Goal: Task Accomplishment & Management: Use online tool/utility

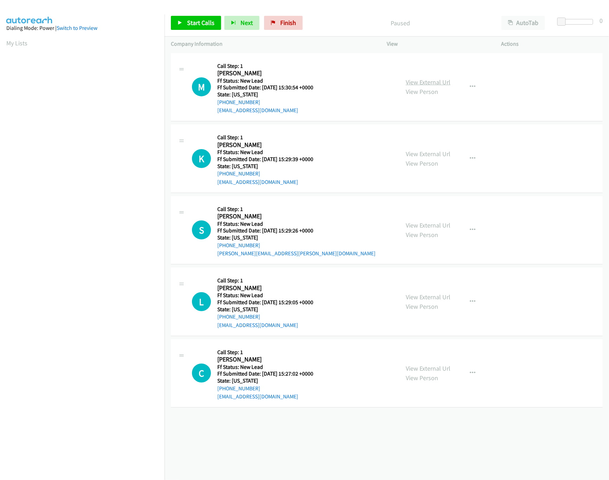
click at [424, 78] on link "View External Url" at bounding box center [427, 82] width 45 height 8
click at [181, 25] on icon at bounding box center [179, 23] width 5 height 5
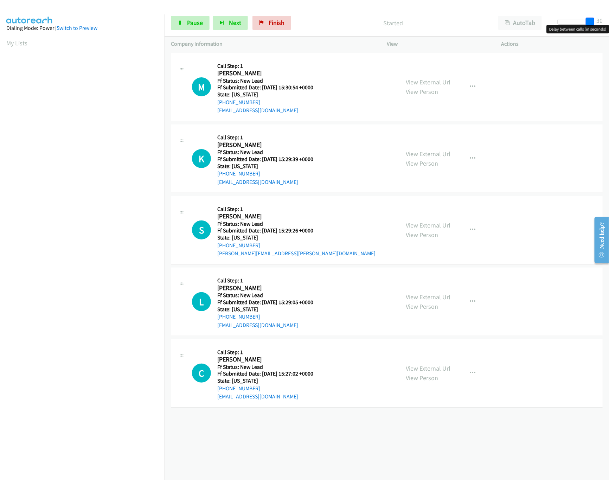
drag, startPoint x: 560, startPoint y: 21, endPoint x: 567, endPoint y: 21, distance: 7.7
click at [608, 19] on html "Start Calls Pause Next Finish Started AutoTab AutoTab 30 Company Information In…" at bounding box center [304, 16] width 609 height 33
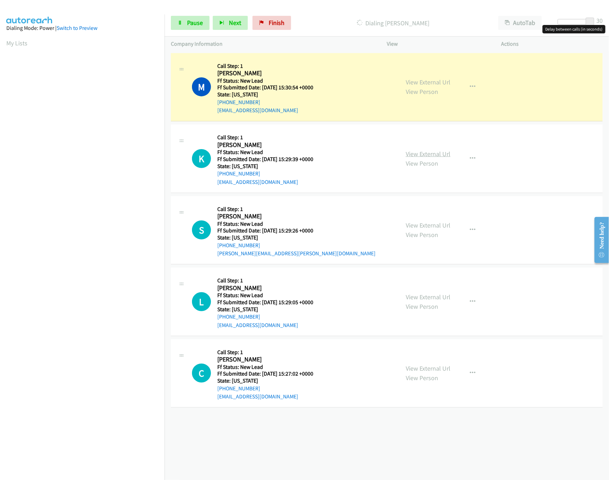
click at [419, 152] on link "View External Url" at bounding box center [427, 154] width 45 height 8
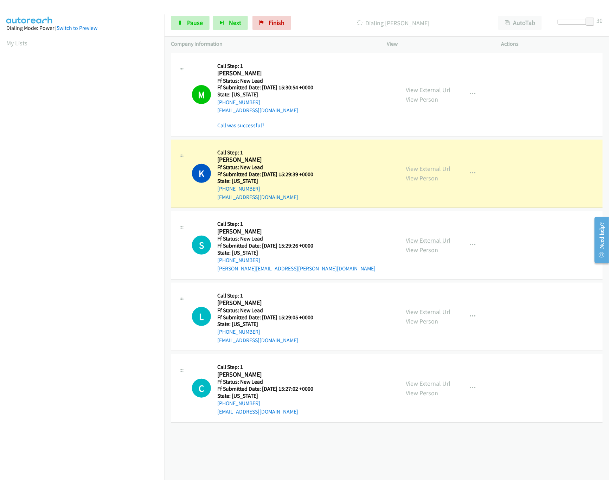
click at [424, 241] on link "View External Url" at bounding box center [427, 240] width 45 height 8
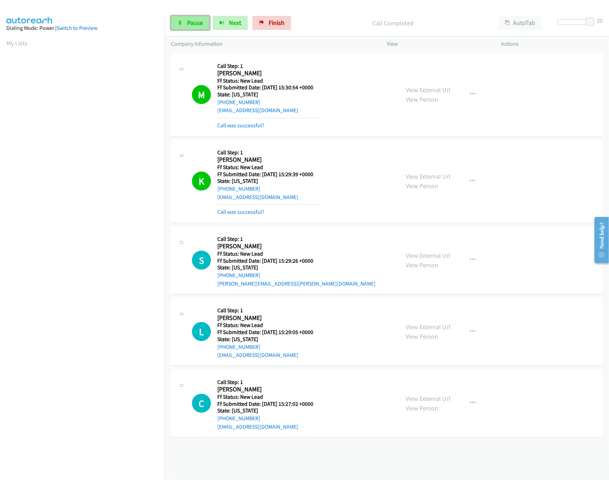
click at [193, 18] on link "Pause" at bounding box center [190, 23] width 39 height 14
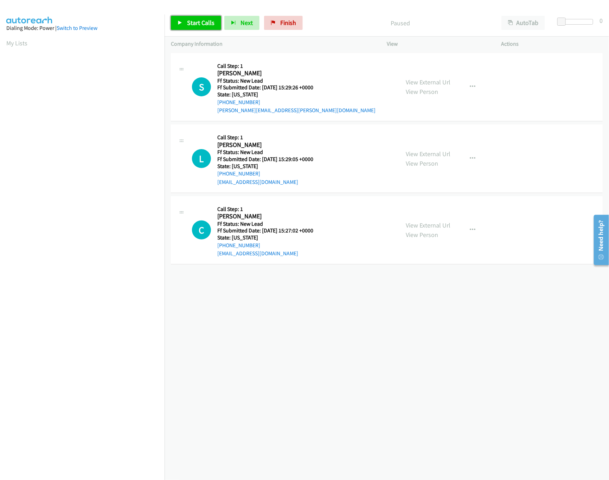
click at [201, 21] on span "Start Calls" at bounding box center [200, 23] width 27 height 8
drag, startPoint x: 434, startPoint y: 147, endPoint x: 430, endPoint y: 154, distance: 8.0
click at [434, 147] on div "View External Url View Person View External Url Email Schedule/Manage Callback …" at bounding box center [459, 159] width 121 height 56
click at [430, 154] on link "View External Url" at bounding box center [427, 154] width 45 height 8
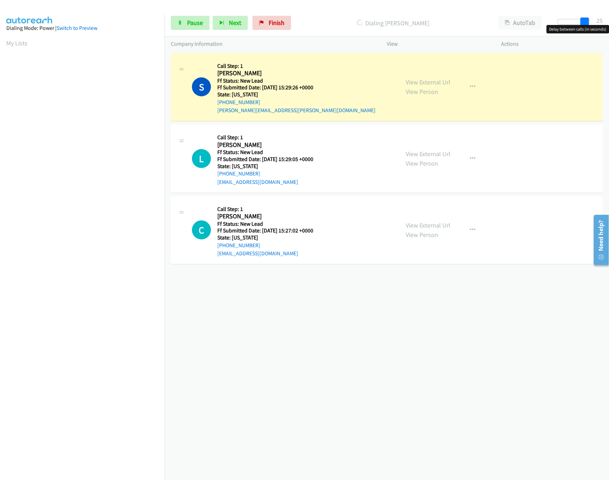
drag, startPoint x: 564, startPoint y: 21, endPoint x: 591, endPoint y: 24, distance: 26.5
click at [591, 24] on div at bounding box center [573, 24] width 45 height 11
click at [427, 220] on div "View External Url View Person View External Url Email Schedule/Manage Callback …" at bounding box center [459, 230] width 121 height 56
click at [425, 228] on link "View External Url" at bounding box center [427, 225] width 45 height 8
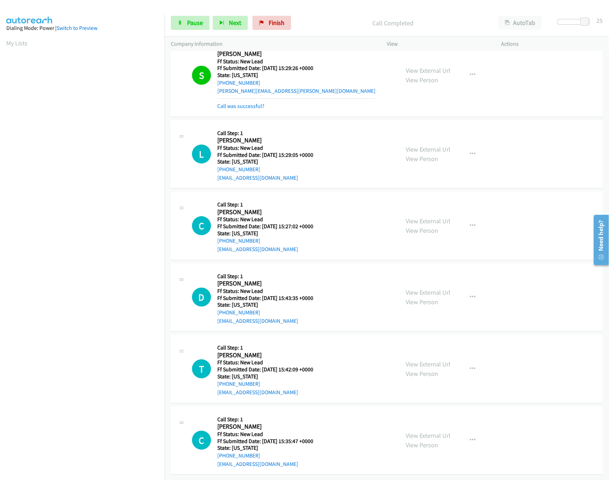
scroll to position [28, 0]
click at [438, 288] on link "View External Url" at bounding box center [427, 292] width 45 height 8
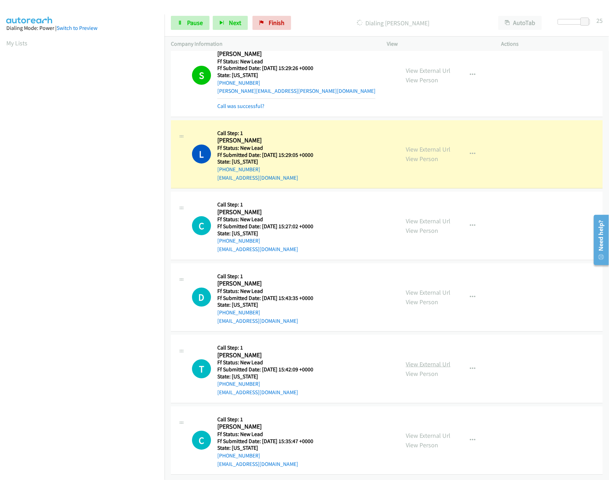
click at [406, 360] on link "View External Url" at bounding box center [427, 364] width 45 height 8
click at [573, 23] on div at bounding box center [573, 22] width 32 height 6
drag, startPoint x: 573, startPoint y: 23, endPoint x: 581, endPoint y: 23, distance: 8.1
click at [581, 23] on span at bounding box center [580, 22] width 8 height 8
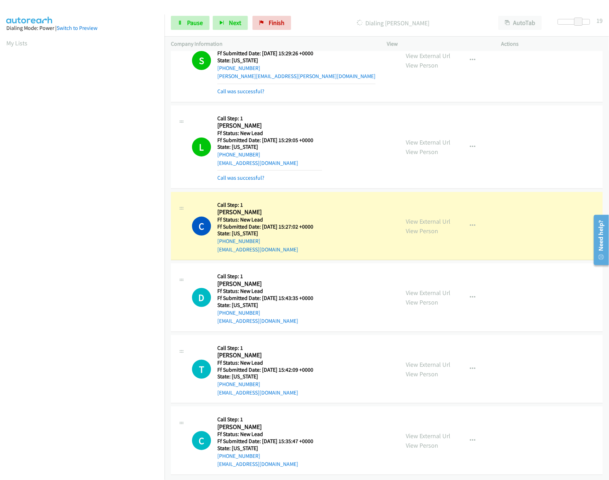
scroll to position [43, 0]
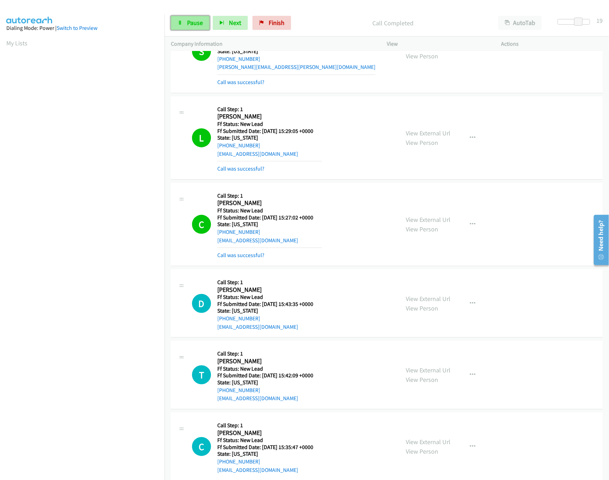
click at [187, 25] on span "Pause" at bounding box center [195, 23] width 16 height 8
click at [241, 254] on link "Call was successful?" at bounding box center [240, 255] width 47 height 7
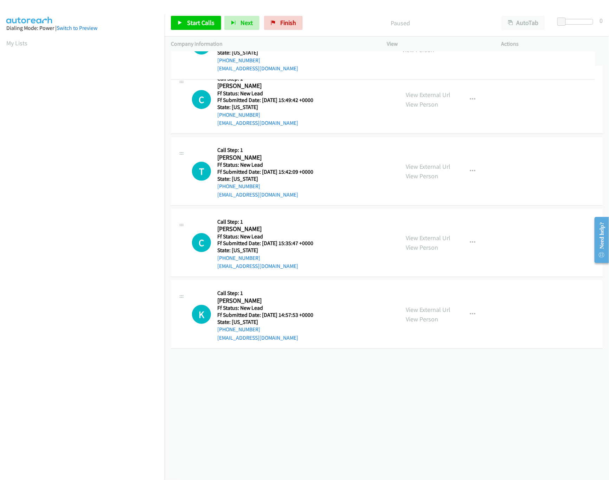
drag, startPoint x: 295, startPoint y: 158, endPoint x: 298, endPoint y: 45, distance: 113.5
drag, startPoint x: 303, startPoint y: 232, endPoint x: 305, endPoint y: 103, distance: 129.7
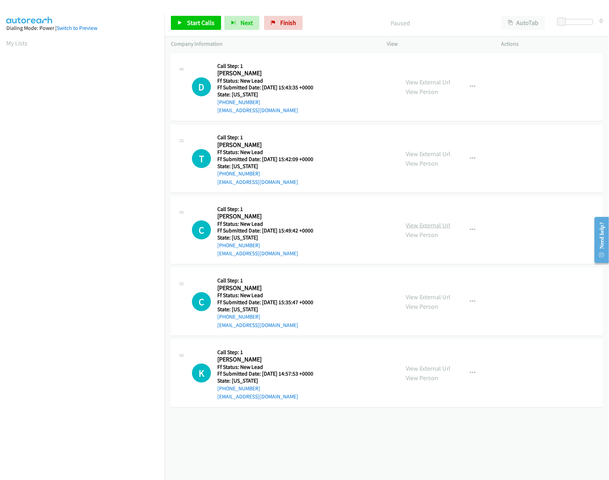
click at [416, 227] on link "View External Url" at bounding box center [427, 225] width 45 height 8
click at [188, 24] on span "Start Calls" at bounding box center [200, 23] width 27 height 8
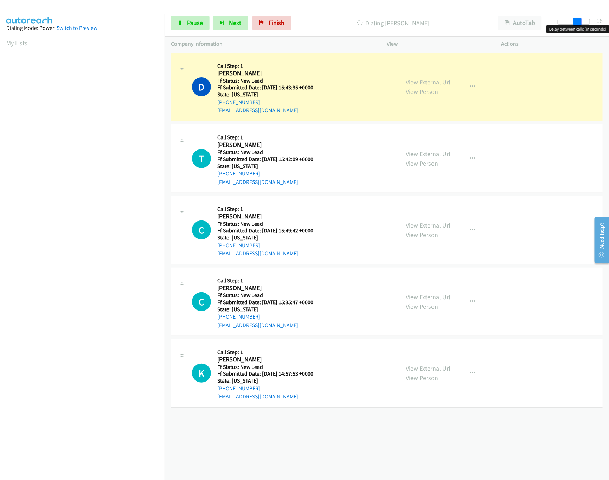
drag, startPoint x: 564, startPoint y: 21, endPoint x: 583, endPoint y: 21, distance: 19.0
click at [583, 21] on div at bounding box center [573, 22] width 32 height 6
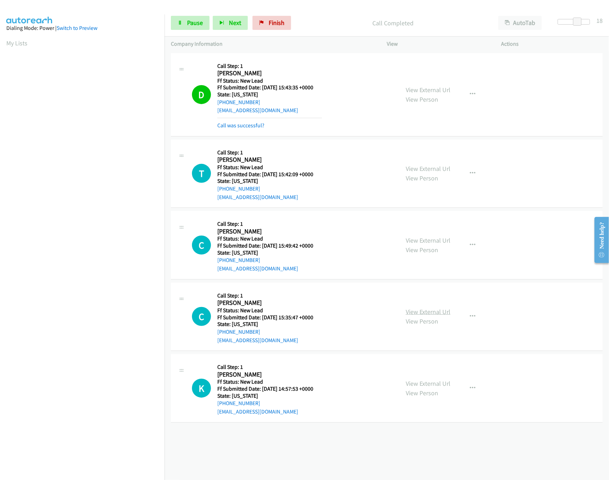
click at [430, 313] on link "View External Url" at bounding box center [427, 311] width 45 height 8
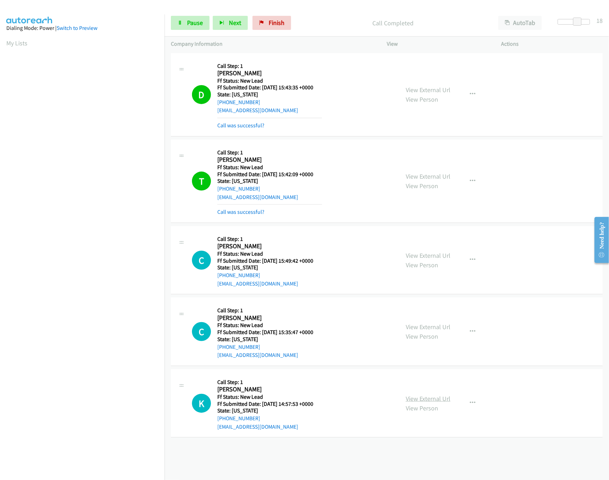
click at [421, 399] on link "View External Url" at bounding box center [427, 398] width 45 height 8
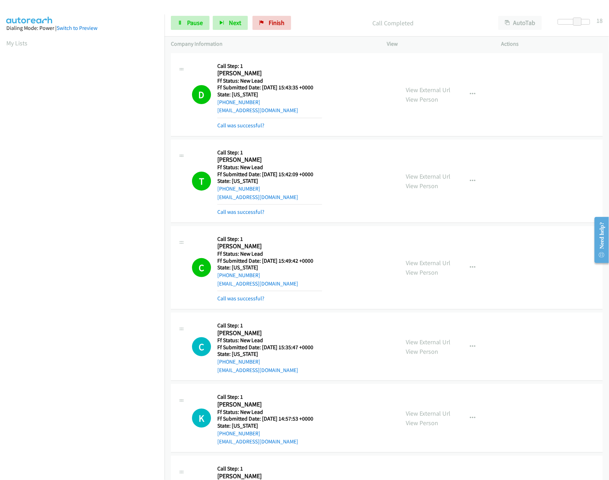
scroll to position [202, 0]
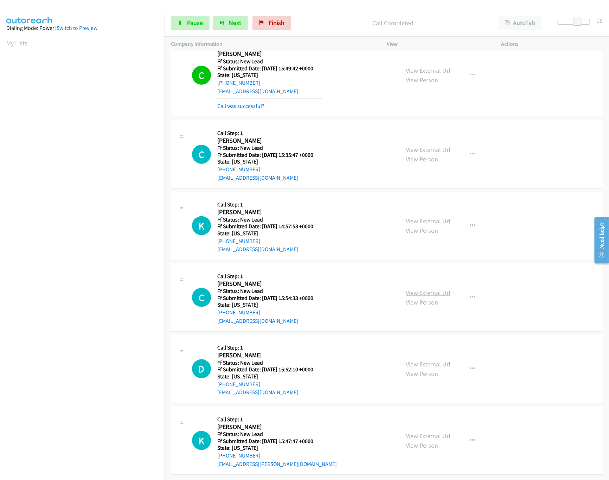
click at [418, 288] on link "View External Url" at bounding box center [427, 292] width 45 height 8
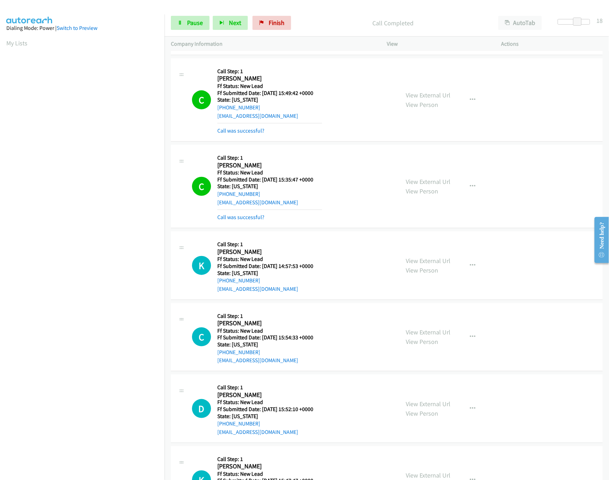
scroll to position [147, 0]
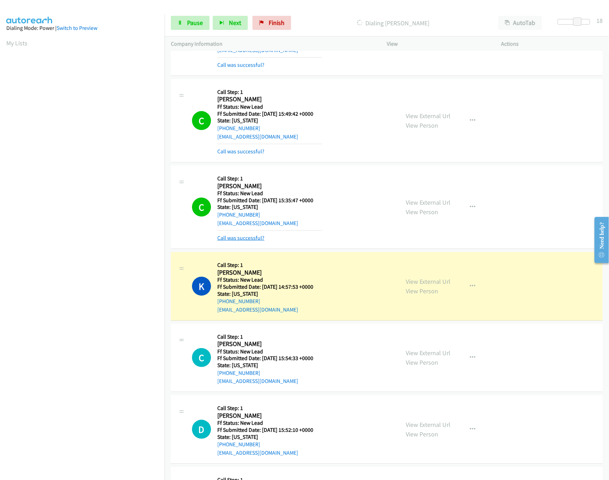
click at [249, 241] on link "Call was successful?" at bounding box center [240, 237] width 47 height 7
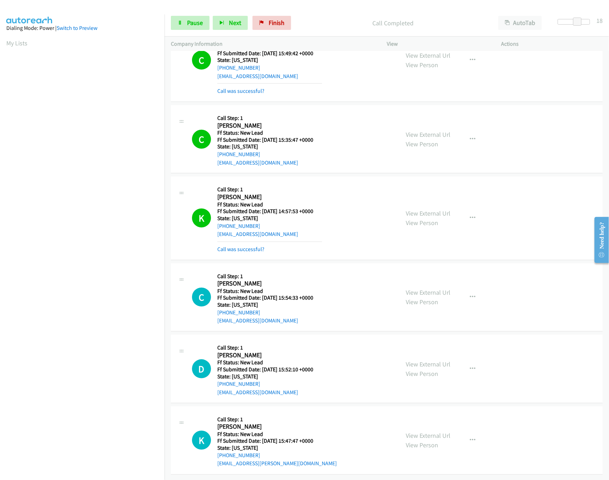
scroll to position [217, 0]
click at [420, 360] on link "View External Url" at bounding box center [427, 364] width 45 height 8
click at [427, 431] on link "View External Url" at bounding box center [427, 435] width 45 height 8
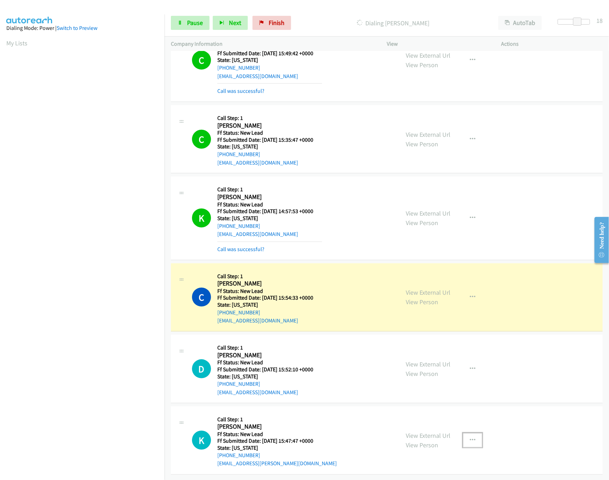
click at [474, 433] on button "button" at bounding box center [472, 440] width 19 height 14
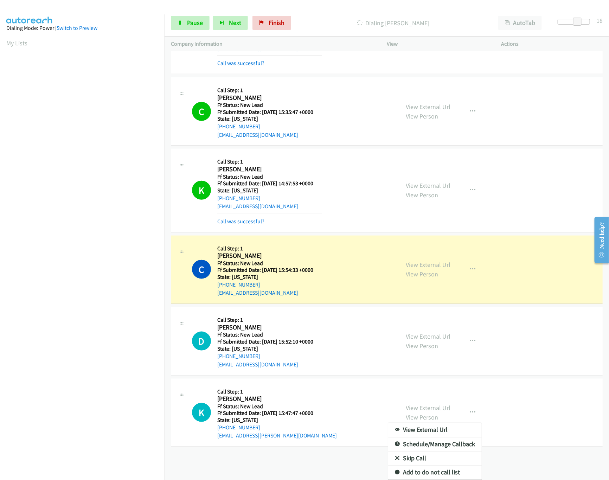
click at [403, 451] on link "Skip Call" at bounding box center [434, 458] width 93 height 14
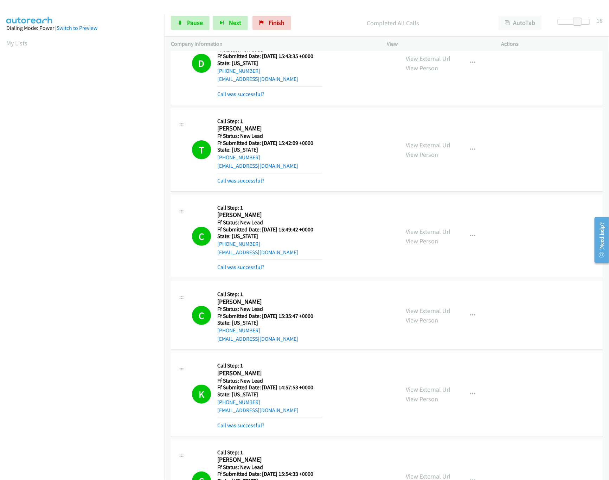
scroll to position [0, 0]
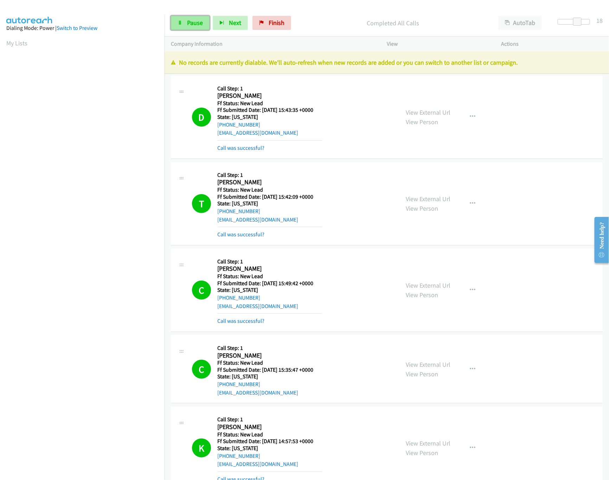
click at [195, 25] on span "Pause" at bounding box center [195, 23] width 16 height 8
click at [278, 19] on link "Finish" at bounding box center [283, 23] width 39 height 14
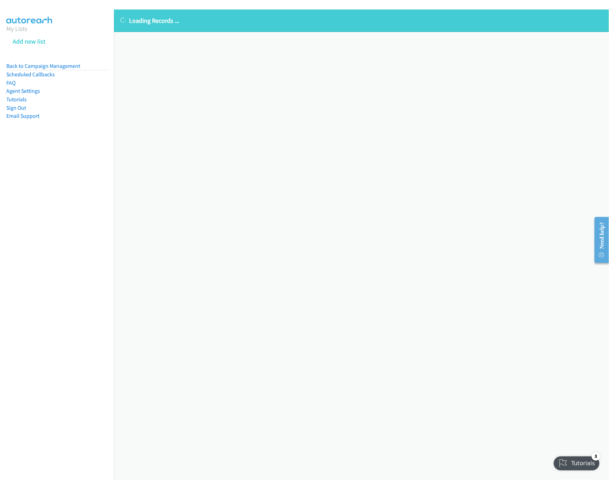
click at [345, 207] on div "Loading Records ... Sorry, something went wrong please try again." at bounding box center [361, 244] width 495 height 470
drag, startPoint x: 58, startPoint y: 65, endPoint x: 122, endPoint y: 32, distance: 72.6
click at [58, 65] on link "Back to Campaign Management" at bounding box center [43, 66] width 74 height 7
click at [34, 66] on link "Back to Campaign Management" at bounding box center [43, 66] width 74 height 7
click at [59, 63] on link "Back to Campaign Management" at bounding box center [43, 66] width 74 height 7
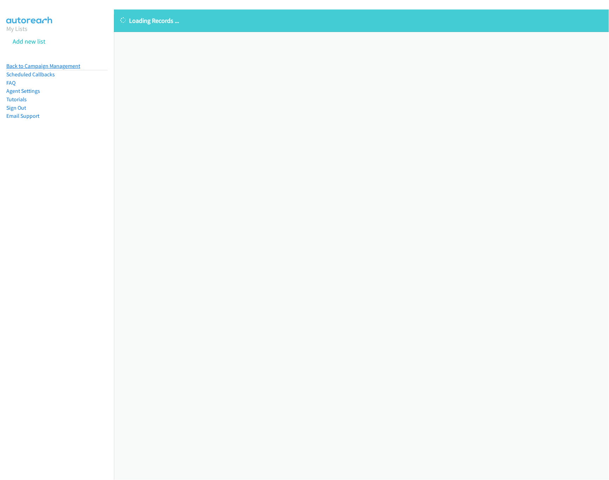
click at [76, 65] on link "Back to Campaign Management" at bounding box center [43, 66] width 74 height 7
click at [31, 66] on link "Back to Campaign Management" at bounding box center [43, 66] width 74 height 7
click at [49, 63] on link "Back to Campaign Management" at bounding box center [43, 66] width 74 height 7
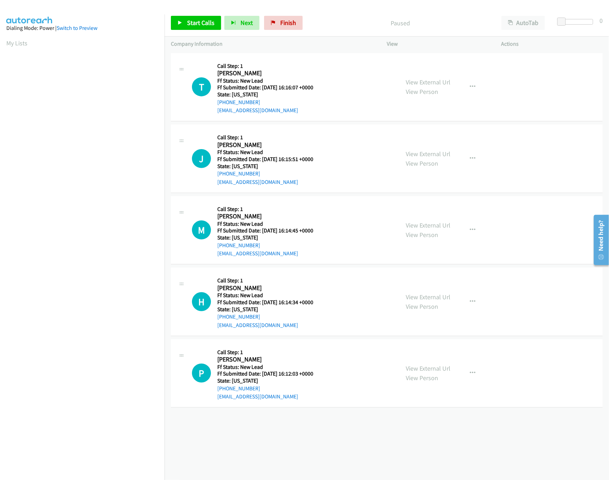
click at [416, 86] on div "View External Url View Person" at bounding box center [427, 86] width 45 height 19
click at [418, 80] on link "View External Url" at bounding box center [427, 82] width 45 height 8
click at [192, 30] on link "Start Calls" at bounding box center [196, 23] width 50 height 14
drag, startPoint x: 591, startPoint y: 20, endPoint x: 599, endPoint y: 20, distance: 7.7
click at [599, 20] on div "Start Calls Pause Next Finish Started AutoTab AutoTab 30" at bounding box center [386, 22] width 444 height 27
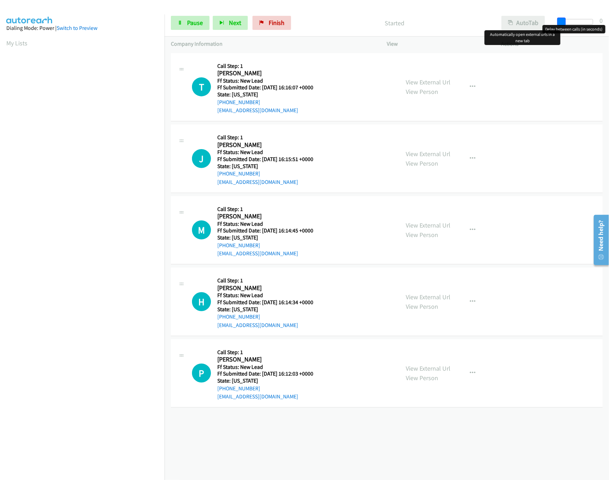
drag, startPoint x: 589, startPoint y: 21, endPoint x: 535, endPoint y: 22, distance: 53.8
click at [535, 22] on div "Start Calls Pause Next Finish Started AutoTab AutoTab 0" at bounding box center [386, 22] width 444 height 27
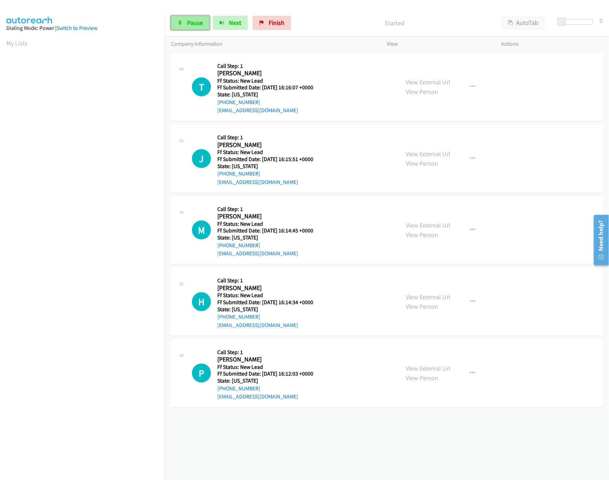
click at [192, 21] on span "Pause" at bounding box center [195, 23] width 16 height 8
click at [205, 21] on span "Start Calls" at bounding box center [200, 23] width 27 height 8
click at [187, 22] on span "Pause" at bounding box center [195, 23] width 16 height 8
click at [209, 25] on span "Start Calls" at bounding box center [200, 23] width 27 height 8
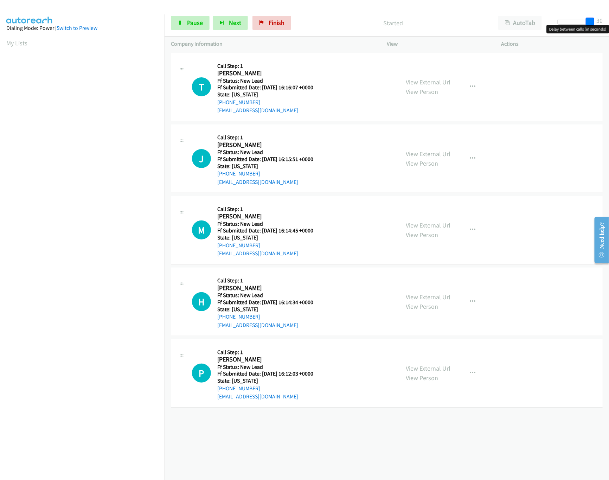
drag, startPoint x: 558, startPoint y: 19, endPoint x: 603, endPoint y: 22, distance: 45.4
click at [603, 22] on div "Start Calls Pause Next Finish Started AutoTab AutoTab 30" at bounding box center [386, 22] width 444 height 27
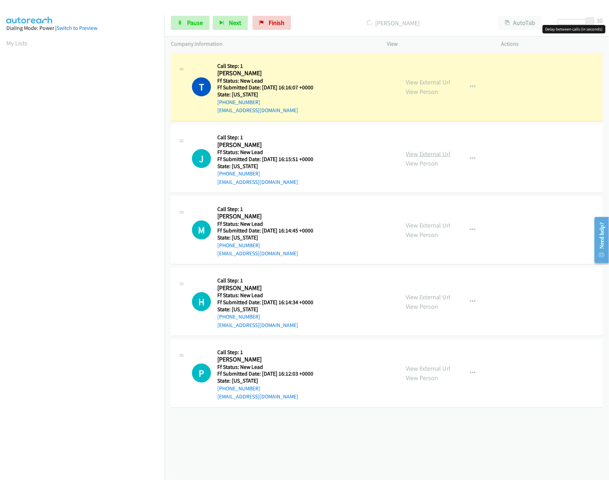
click at [432, 156] on link "View External Url" at bounding box center [427, 154] width 45 height 8
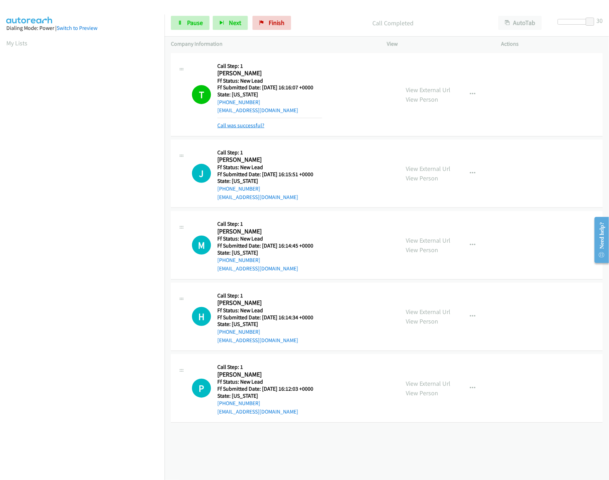
click at [245, 126] on link "Call was successful?" at bounding box center [240, 125] width 47 height 7
click at [411, 237] on link "View External Url" at bounding box center [427, 240] width 45 height 8
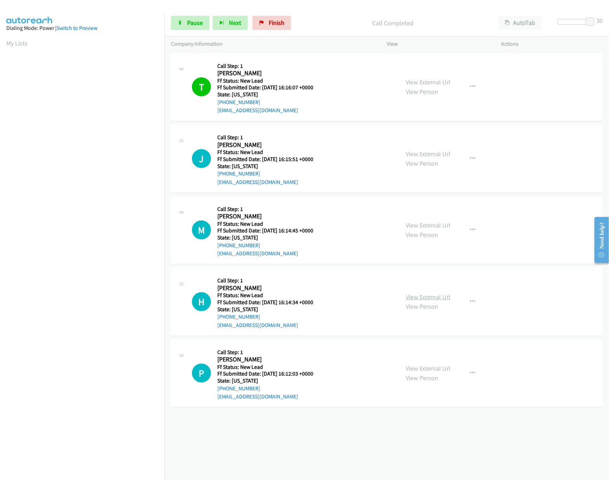
click at [431, 294] on link "View External Url" at bounding box center [427, 297] width 45 height 8
click at [192, 21] on span "Pause" at bounding box center [195, 23] width 16 height 8
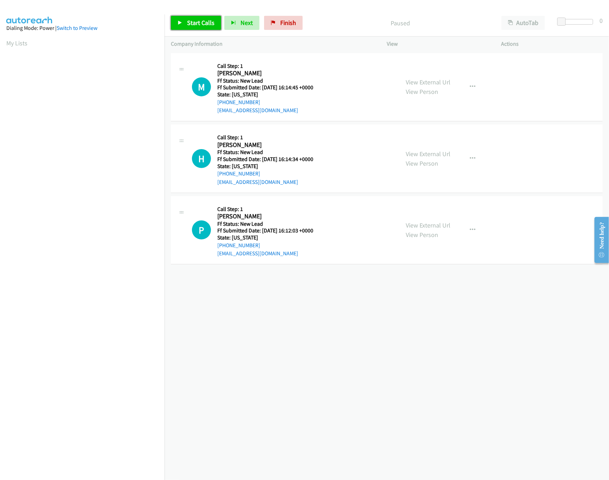
click at [208, 22] on span "Start Calls" at bounding box center [200, 23] width 27 height 8
click at [193, 22] on span "Pause" at bounding box center [195, 23] width 16 height 8
click at [194, 20] on span "Start Calls" at bounding box center [200, 23] width 27 height 8
drag, startPoint x: 564, startPoint y: 22, endPoint x: 598, endPoint y: 21, distance: 34.1
click at [598, 21] on div "Start Calls Pause Next Finish Started AutoTab AutoTab 3" at bounding box center [386, 22] width 444 height 27
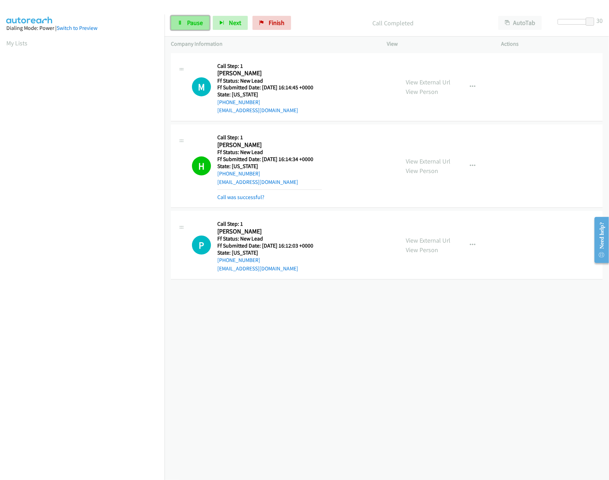
click at [188, 25] on span "Pause" at bounding box center [195, 23] width 16 height 8
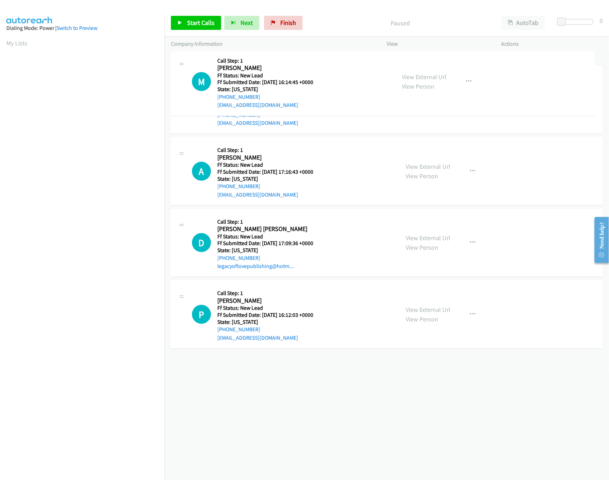
drag, startPoint x: 269, startPoint y: 303, endPoint x: 294, endPoint y: 75, distance: 229.1
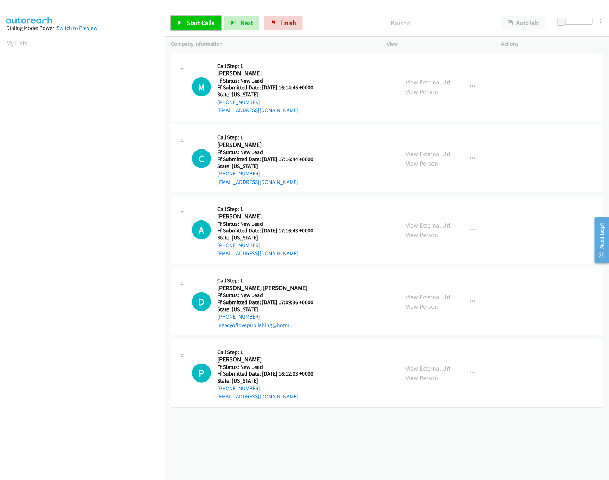
click at [189, 28] on link "Start Calls" at bounding box center [196, 23] width 50 height 14
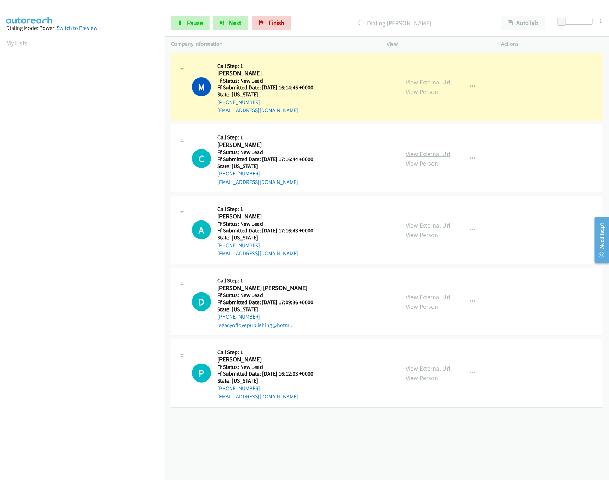
click at [415, 151] on link "View External Url" at bounding box center [427, 154] width 45 height 8
drag, startPoint x: 578, startPoint y: 22, endPoint x: 612, endPoint y: 22, distance: 34.4
click at [608, 22] on html "Start Calls Pause Next Finish Dialing Mike Perry AutoTab AutoTab 30 Company Inf…" at bounding box center [304, 16] width 609 height 33
click at [426, 223] on link "View External Url" at bounding box center [427, 225] width 45 height 8
click at [581, 20] on div at bounding box center [573, 22] width 32 height 6
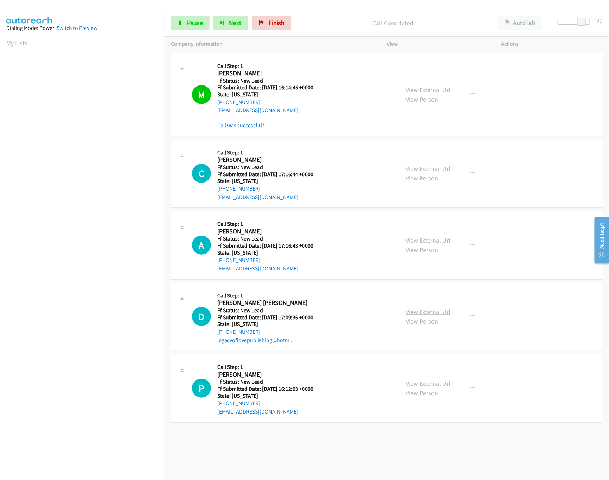
click at [423, 313] on link "View External Url" at bounding box center [427, 311] width 45 height 8
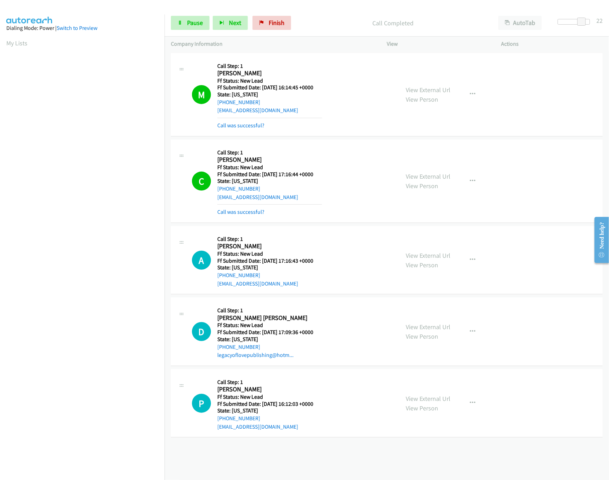
click at [433, 394] on div "View External Url View Person View External Url Email Schedule/Manage Callback …" at bounding box center [459, 403] width 121 height 56
click at [433, 396] on link "View External Url" at bounding box center [427, 398] width 45 height 8
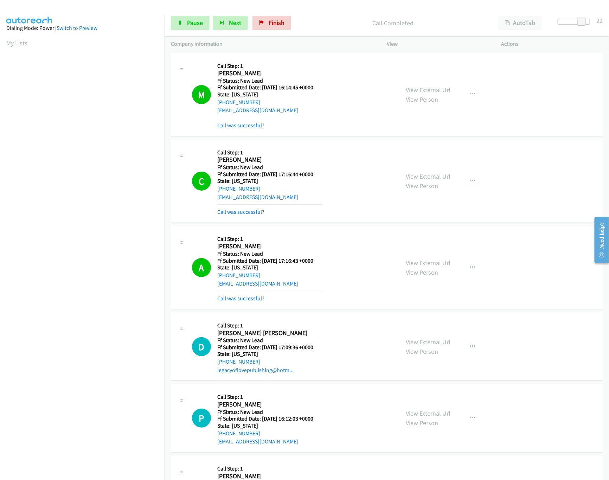
scroll to position [202, 0]
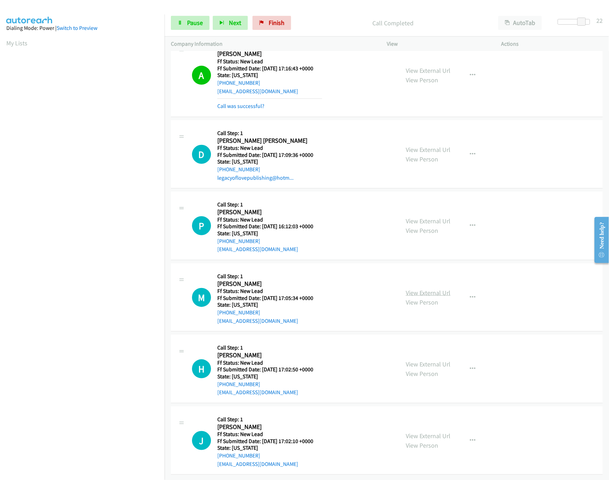
click at [417, 288] on link "View External Url" at bounding box center [427, 292] width 45 height 8
click at [424, 360] on link "View External Url" at bounding box center [427, 364] width 45 height 8
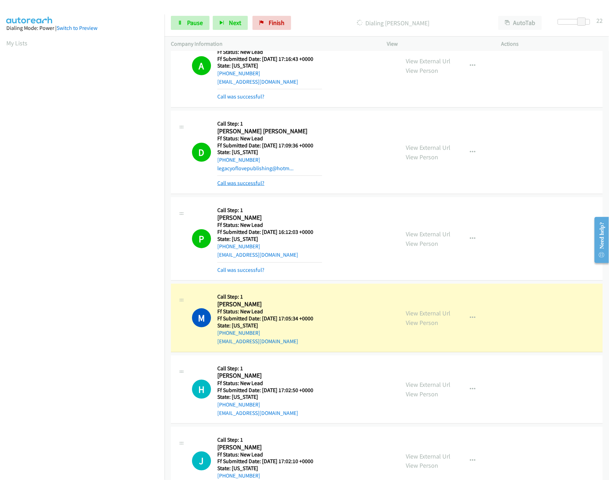
click at [241, 182] on link "Call was successful?" at bounding box center [240, 183] width 47 height 7
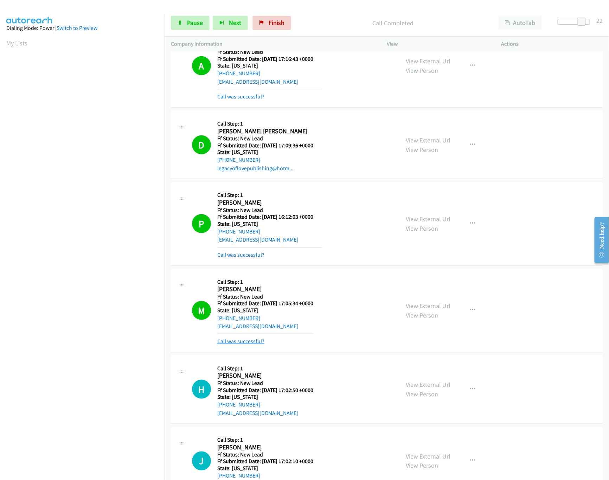
click at [249, 339] on link "Call was successful?" at bounding box center [240, 341] width 47 height 7
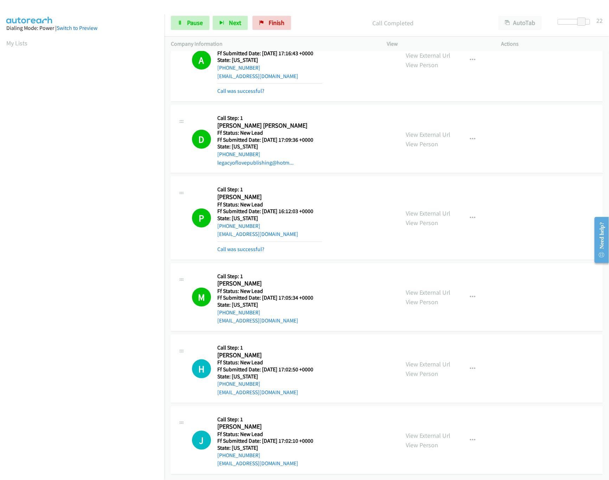
scroll to position [217, 0]
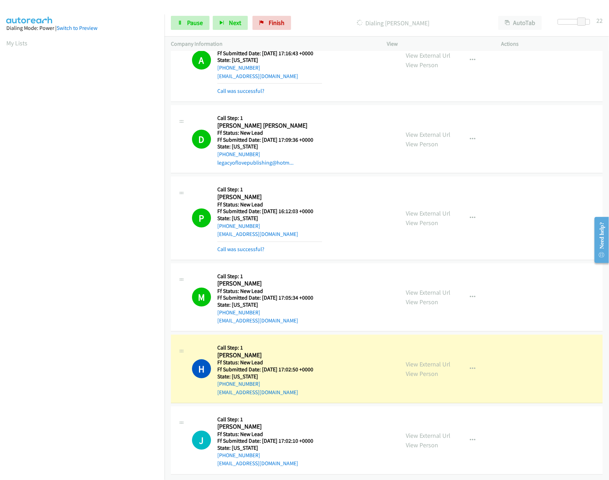
click at [423, 431] on div "View External Url View Person" at bounding box center [427, 439] width 45 height 19
click at [426, 431] on link "View External Url" at bounding box center [427, 435] width 45 height 8
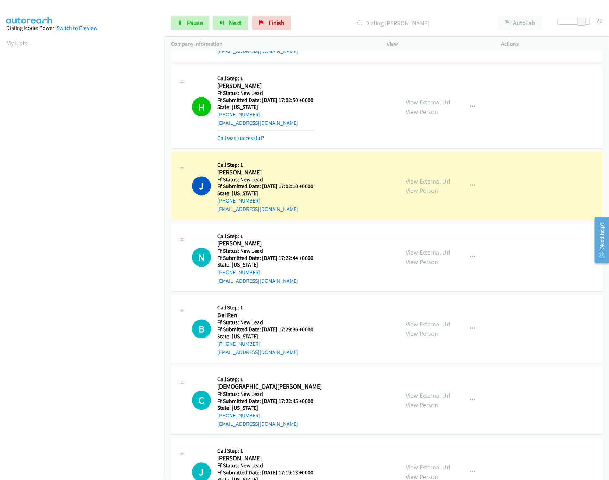
scroll to position [519, 0]
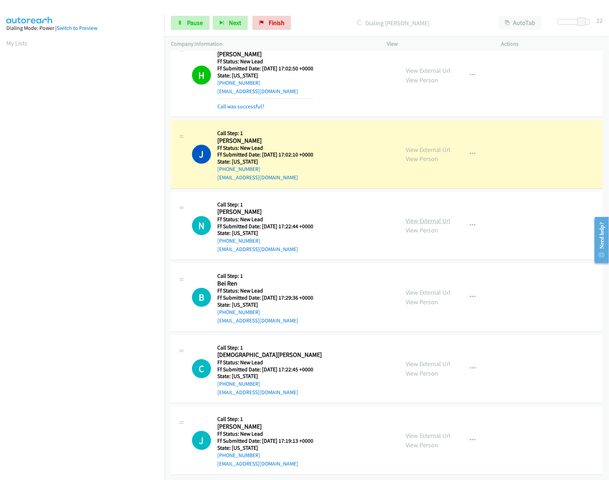
click at [418, 217] on link "View External Url" at bounding box center [427, 221] width 45 height 8
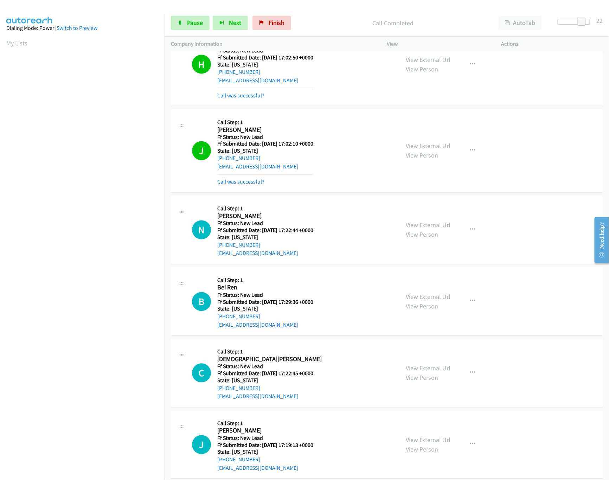
click at [358, 291] on div "B Callback Scheduled Call Step: 1 Bei Ren America/Los_Angeles Ff Status: New Le…" at bounding box center [292, 302] width 201 height 56
click at [418, 303] on div "View External Url View Person" at bounding box center [427, 301] width 45 height 19
click at [418, 300] on link "View External Url" at bounding box center [427, 297] width 45 height 8
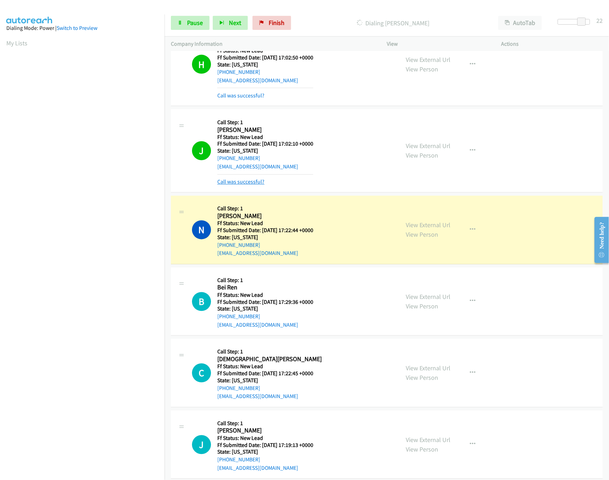
click at [230, 183] on link "Call was successful?" at bounding box center [240, 181] width 47 height 7
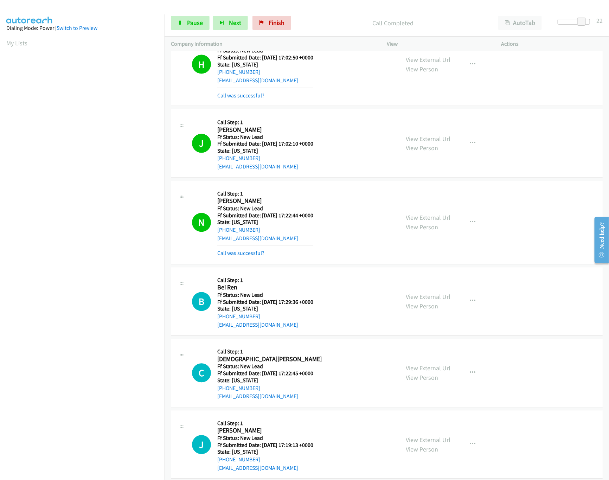
scroll to position [534, 0]
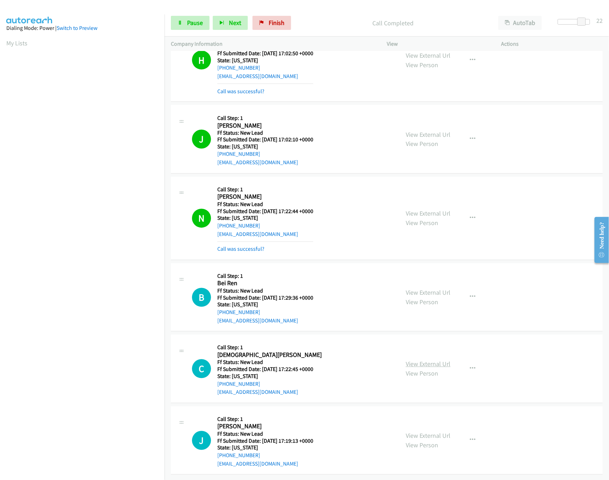
click at [429, 360] on link "View External Url" at bounding box center [427, 364] width 45 height 8
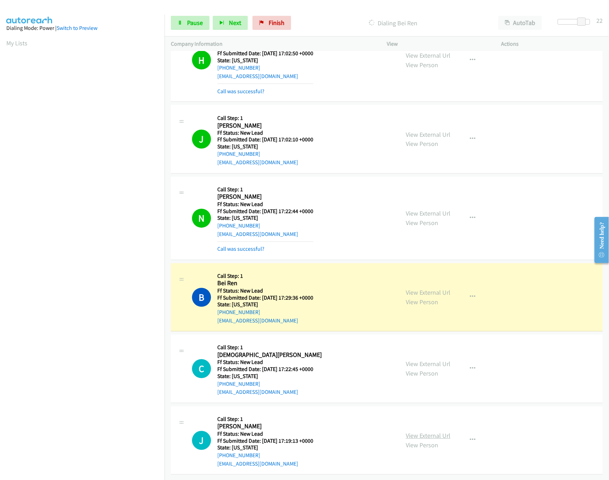
click at [437, 431] on link "View External Url" at bounding box center [427, 435] width 45 height 8
click at [577, 19] on span at bounding box center [581, 22] width 8 height 8
click at [575, 19] on span at bounding box center [579, 22] width 8 height 8
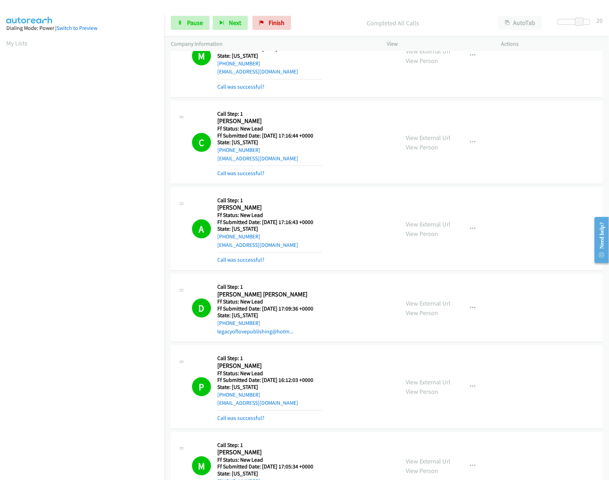
scroll to position [0, 0]
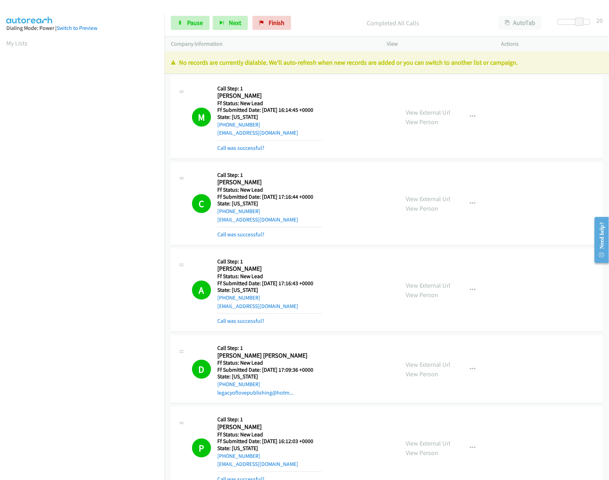
click at [329, 24] on p "Completed All Calls" at bounding box center [392, 22] width 185 height 9
click at [200, 24] on span "Pause" at bounding box center [195, 23] width 16 height 8
click at [254, 20] on button "Next" at bounding box center [241, 23] width 35 height 14
click at [274, 20] on link "Finish" at bounding box center [283, 23] width 39 height 14
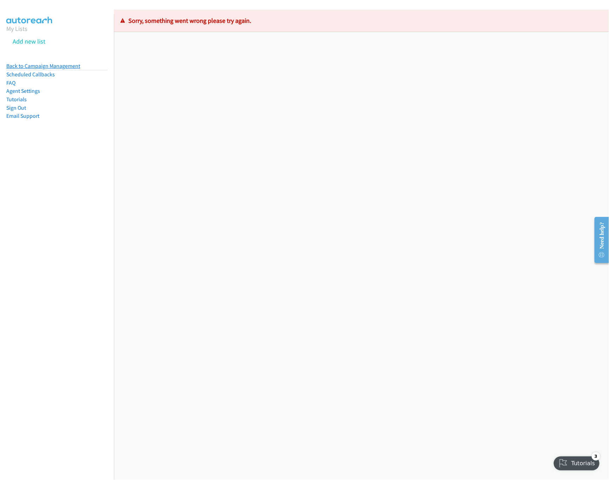
click at [58, 66] on link "Back to Campaign Management" at bounding box center [43, 66] width 74 height 7
click at [19, 63] on link "Back to Campaign Management" at bounding box center [43, 66] width 74 height 7
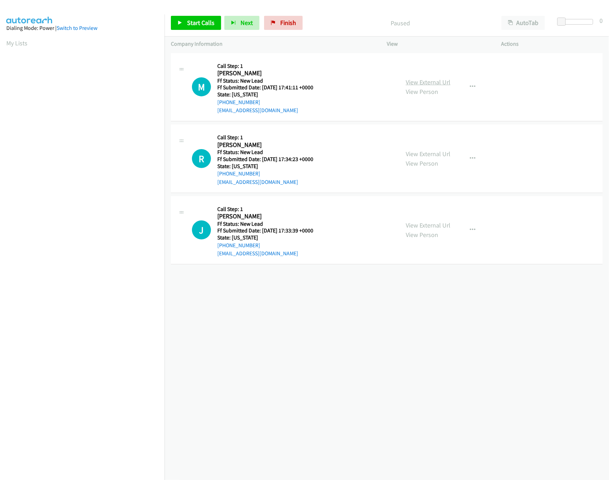
click at [429, 85] on link "View External Url" at bounding box center [427, 82] width 45 height 8
click at [181, 22] on icon at bounding box center [179, 23] width 5 height 5
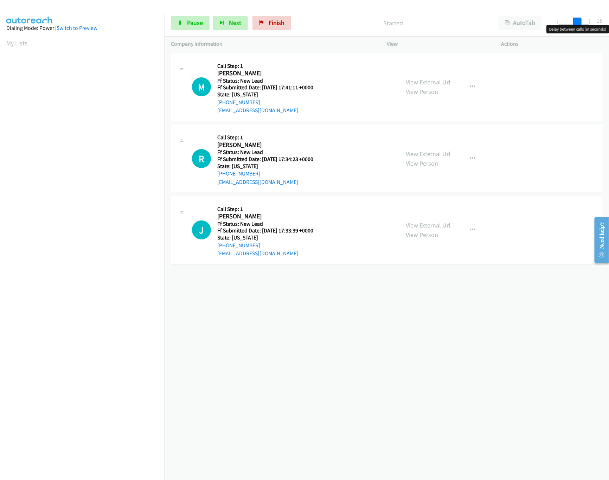
drag, startPoint x: 561, startPoint y: 18, endPoint x: 584, endPoint y: 19, distance: 23.2
click at [581, 19] on span at bounding box center [577, 22] width 8 height 8
click at [420, 151] on link "View External Url" at bounding box center [427, 154] width 45 height 8
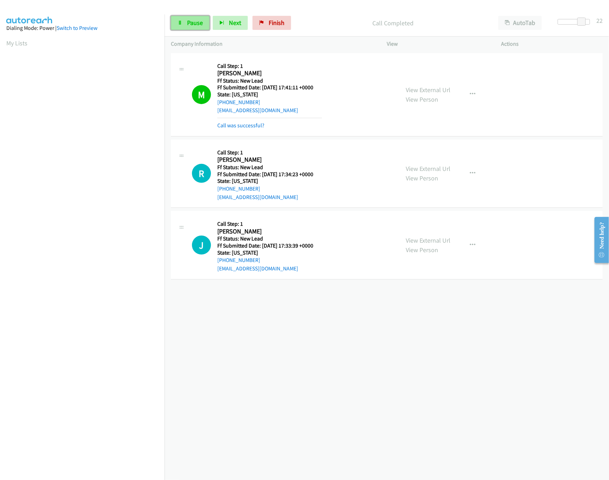
click at [191, 18] on link "Pause" at bounding box center [190, 23] width 39 height 14
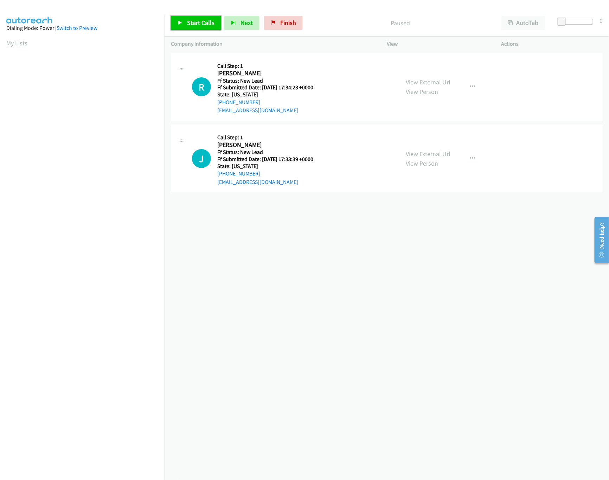
click at [201, 23] on span "Start Calls" at bounding box center [200, 23] width 27 height 8
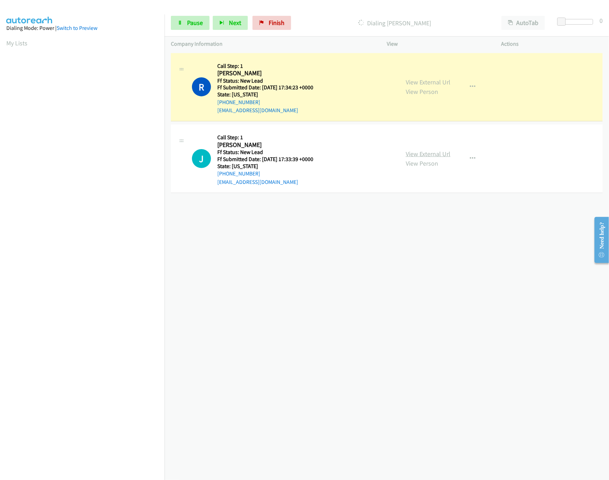
click at [445, 150] on link "View External Url" at bounding box center [427, 154] width 45 height 8
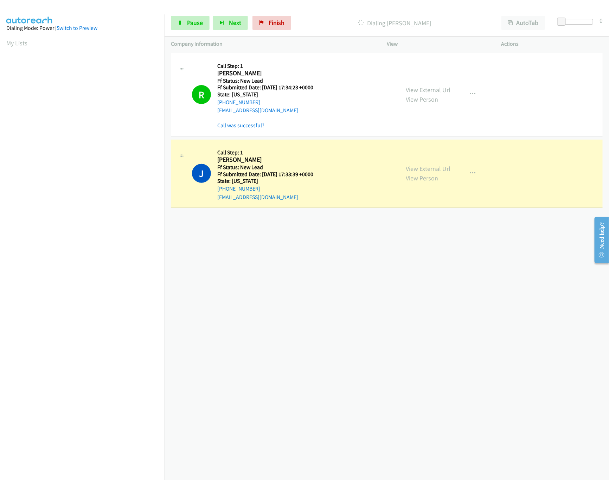
click at [286, 264] on div "+1 415-964-1034 Call failed - Please reload the list and try again The Callbar …" at bounding box center [386, 265] width 444 height 428
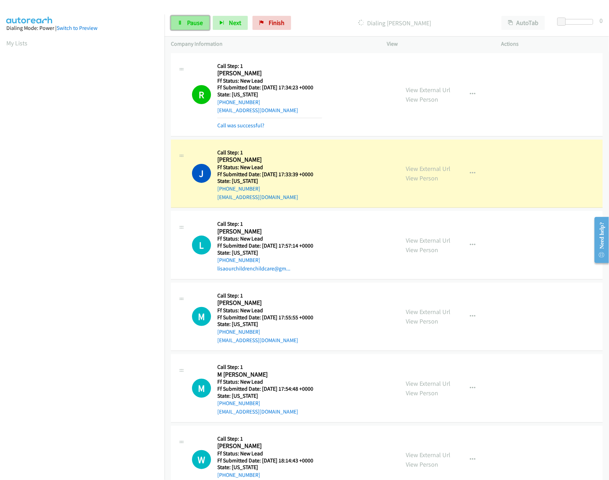
click at [196, 20] on span "Pause" at bounding box center [195, 23] width 16 height 8
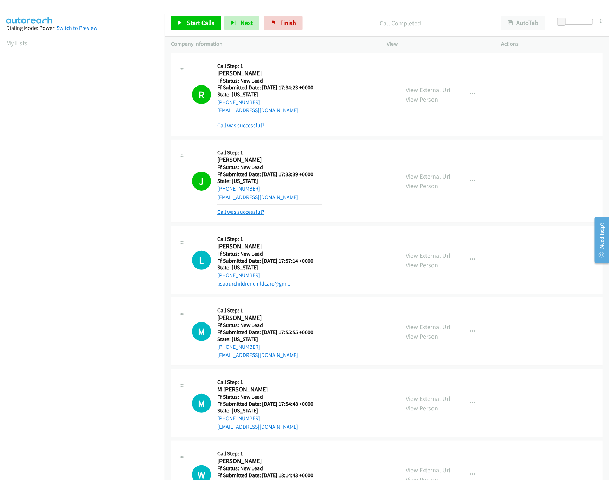
click at [236, 215] on link "Call was successful?" at bounding box center [240, 211] width 47 height 7
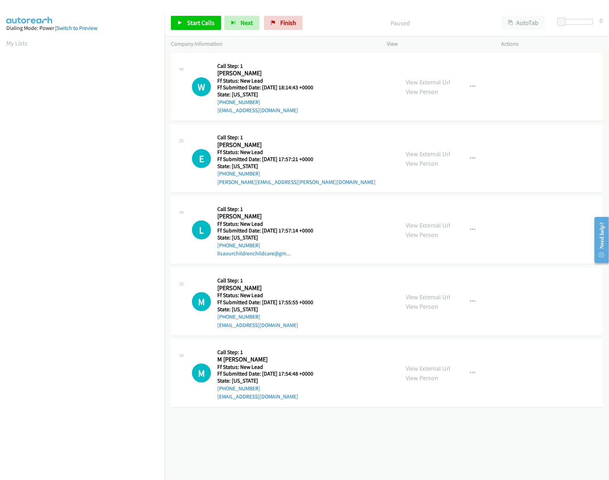
click at [419, 78] on link "View External Url" at bounding box center [427, 82] width 45 height 8
drag, startPoint x: 476, startPoint y: 83, endPoint x: 464, endPoint y: 85, distance: 11.9
click at [476, 83] on button "button" at bounding box center [472, 87] width 19 height 14
click at [428, 128] on link "Skip Call" at bounding box center [434, 133] width 93 height 14
click at [417, 154] on link "View External Url" at bounding box center [427, 154] width 45 height 8
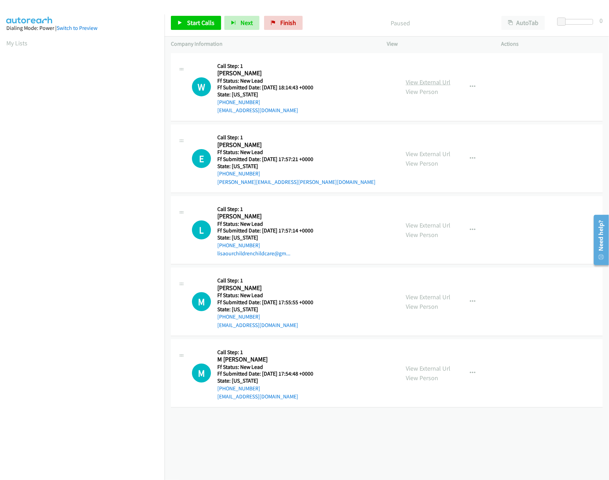
click at [433, 84] on link "View External Url" at bounding box center [427, 82] width 45 height 8
click at [425, 80] on link "View External Url" at bounding box center [427, 82] width 45 height 8
click at [465, 85] on button "button" at bounding box center [472, 87] width 19 height 14
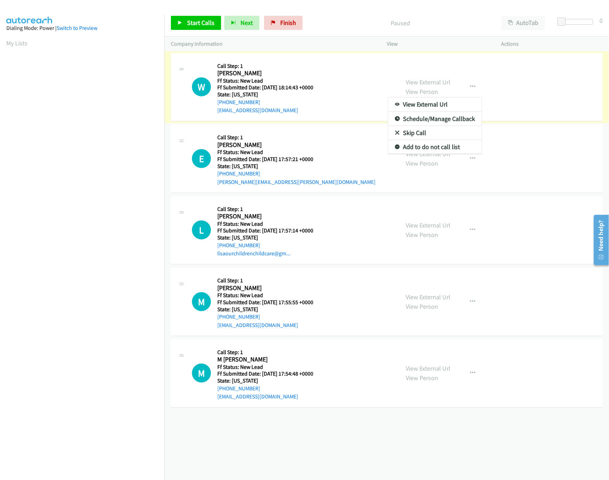
click at [416, 78] on div at bounding box center [304, 240] width 609 height 480
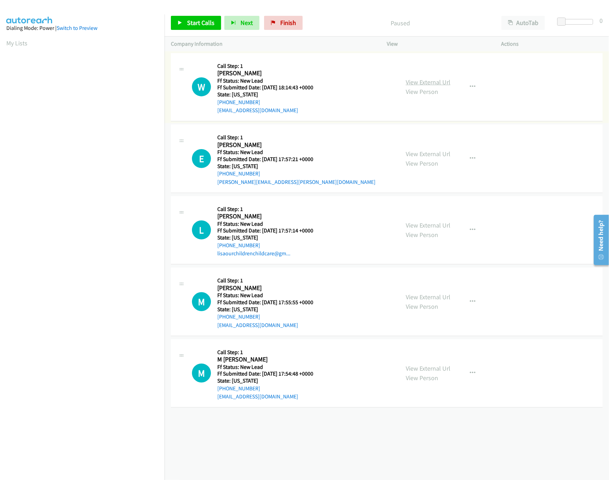
click at [418, 81] on link "View External Url" at bounding box center [427, 82] width 45 height 8
click at [470, 83] on button "button" at bounding box center [472, 87] width 19 height 14
click at [406, 135] on link "Skip Call" at bounding box center [434, 133] width 93 height 14
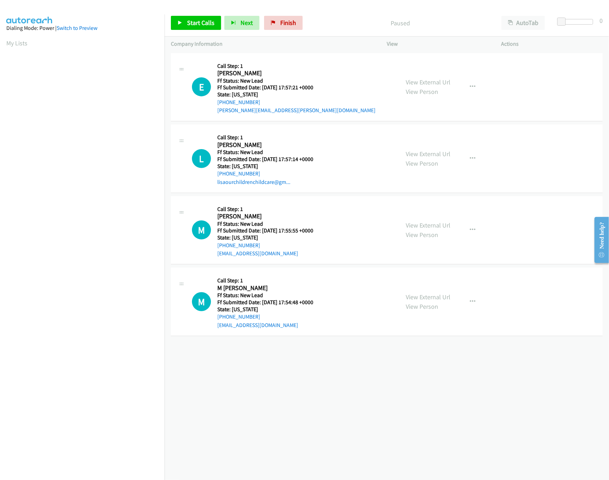
drag, startPoint x: 322, startPoint y: 366, endPoint x: 322, endPoint y: 351, distance: 15.1
click at [322, 366] on div "[PHONE_NUMBER] Call failed - Please reload the list and try again The Callbar F…" at bounding box center [386, 265] width 444 height 428
drag, startPoint x: 290, startPoint y: 20, endPoint x: 327, endPoint y: 35, distance: 40.2
click at [290, 19] on span "Finish" at bounding box center [288, 23] width 16 height 8
click at [429, 156] on link "View External Url" at bounding box center [427, 154] width 45 height 8
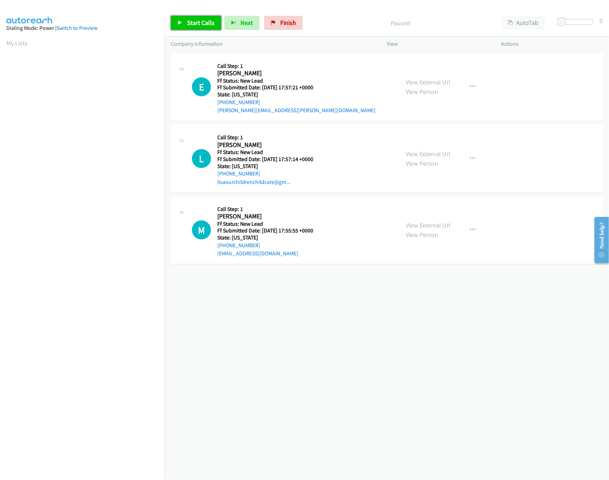
drag, startPoint x: 209, startPoint y: 22, endPoint x: 207, endPoint y: 26, distance: 3.6
click at [209, 22] on span "Start Calls" at bounding box center [200, 23] width 27 height 8
drag, startPoint x: 561, startPoint y: 22, endPoint x: 622, endPoint y: 19, distance: 61.2
click at [608, 19] on html "Start Calls Pause Next Finish Started AutoTab AutoTab 30 Company Information In…" at bounding box center [304, 16] width 609 height 33
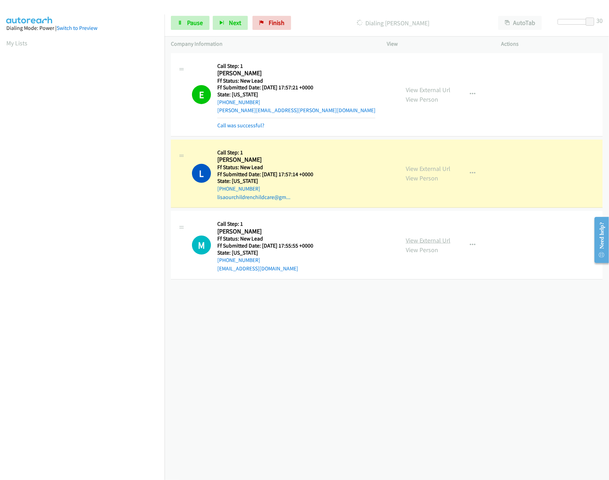
click at [439, 244] on link "View External Url" at bounding box center [427, 240] width 45 height 8
drag, startPoint x: 585, startPoint y: 17, endPoint x: 525, endPoint y: 27, distance: 60.9
click at [525, 27] on div "Start Calls Pause Next Finish Dialing [PERSON_NAME] AutoTab AutoTab 30" at bounding box center [386, 22] width 444 height 27
click at [561, 21] on div at bounding box center [573, 22] width 32 height 6
drag, startPoint x: 381, startPoint y: 333, endPoint x: 363, endPoint y: 334, distance: 17.9
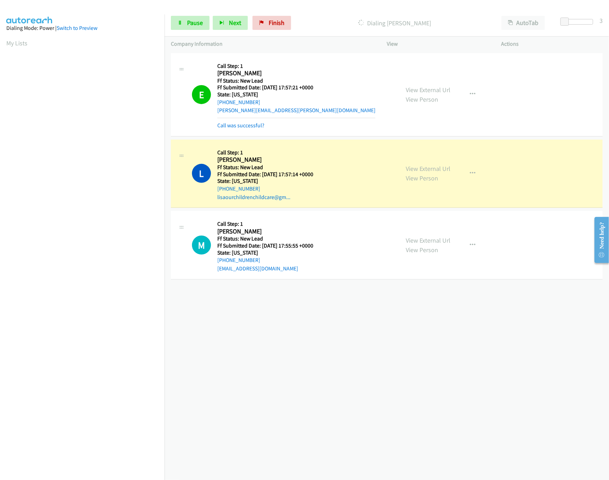
click at [377, 334] on div "[PHONE_NUMBER] Call failed - Please reload the list and try again The Callbar F…" at bounding box center [386, 265] width 444 height 428
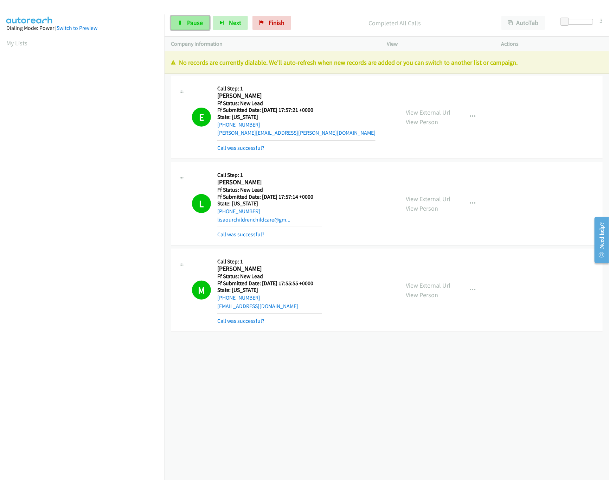
click at [193, 24] on span "Pause" at bounding box center [195, 23] width 16 height 8
click at [268, 22] on link "Finish" at bounding box center [283, 23] width 39 height 14
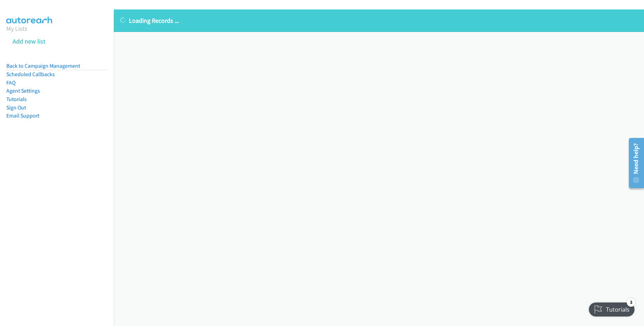
drag, startPoint x: 23, startPoint y: 64, endPoint x: 33, endPoint y: 54, distance: 14.4
click at [23, 64] on link "Back to Campaign Management" at bounding box center [43, 66] width 74 height 7
drag, startPoint x: 76, startPoint y: 64, endPoint x: 71, endPoint y: 2, distance: 61.3
click at [76, 64] on link "Back to Campaign Management" at bounding box center [43, 66] width 74 height 7
click at [65, 68] on link "Back to Campaign Management" at bounding box center [43, 66] width 74 height 7
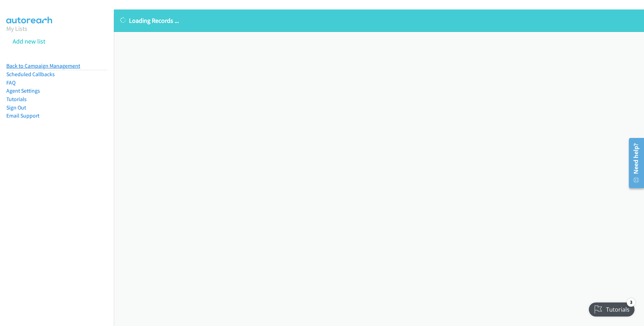
click at [61, 65] on link "Back to Campaign Management" at bounding box center [43, 66] width 74 height 7
click at [394, 54] on div "Loading Records ... Sorry, something went wrong please try again." at bounding box center [379, 167] width 530 height 317
click at [34, 67] on link "Back to Campaign Management" at bounding box center [43, 66] width 74 height 7
click at [59, 62] on li "Back to Campaign Management" at bounding box center [56, 66] width 101 height 9
click at [65, 70] on li "Back to Campaign Management" at bounding box center [56, 66] width 101 height 9
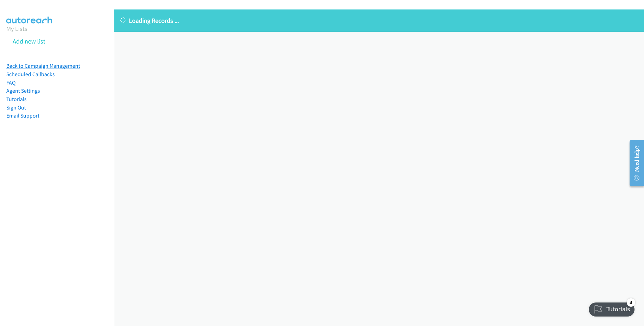
click at [70, 65] on link "Back to Campaign Management" at bounding box center [43, 66] width 74 height 7
click at [215, 62] on div "Loading Records ... Sorry, something went wrong please try again." at bounding box center [379, 167] width 530 height 317
click at [66, 67] on link "Back to Campaign Management" at bounding box center [43, 66] width 74 height 7
click at [69, 69] on link "Back to Campaign Management" at bounding box center [43, 66] width 74 height 7
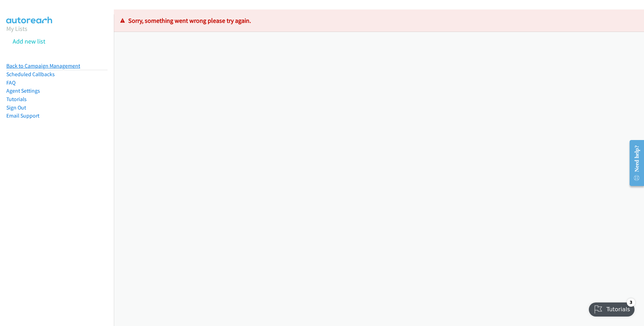
click at [44, 63] on link "Back to Campaign Management" at bounding box center [43, 66] width 74 height 7
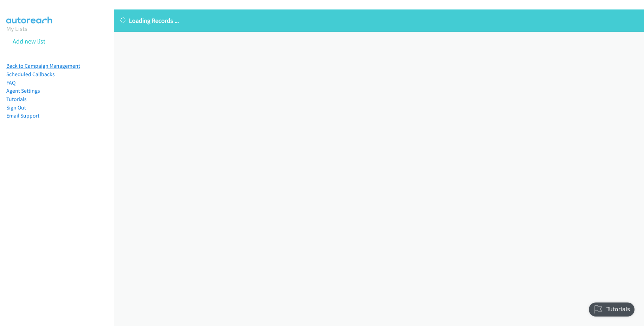
click at [66, 63] on link "Back to Campaign Management" at bounding box center [43, 66] width 74 height 7
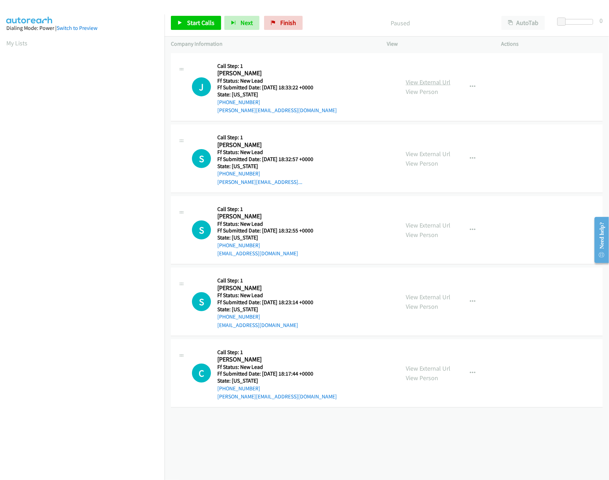
click at [418, 79] on link "View External Url" at bounding box center [427, 82] width 45 height 8
click at [202, 25] on span "Start Calls" at bounding box center [200, 23] width 27 height 8
drag, startPoint x: 558, startPoint y: 19, endPoint x: 592, endPoint y: 27, distance: 35.0
click at [597, 24] on div "Start Calls Pause Next Finish Started AutoTab AutoTab 24" at bounding box center [386, 22] width 444 height 27
click at [429, 151] on link "View External Url" at bounding box center [427, 154] width 45 height 8
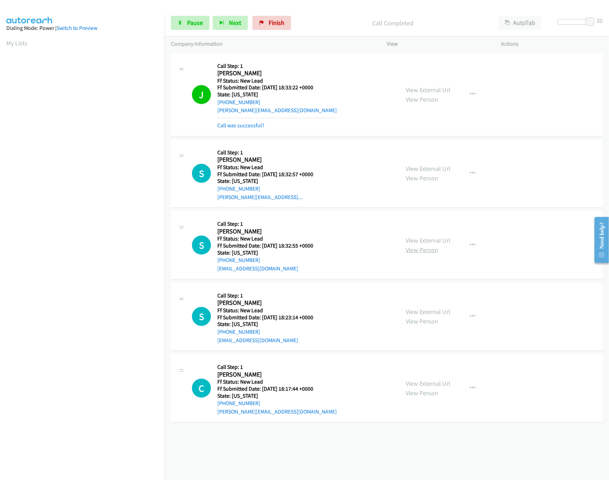
click at [420, 248] on link "View Person" at bounding box center [421, 250] width 32 height 8
click at [423, 235] on div "View External Url View Person" at bounding box center [427, 244] width 45 height 19
click at [423, 236] on link "View External Url" at bounding box center [427, 240] width 45 height 8
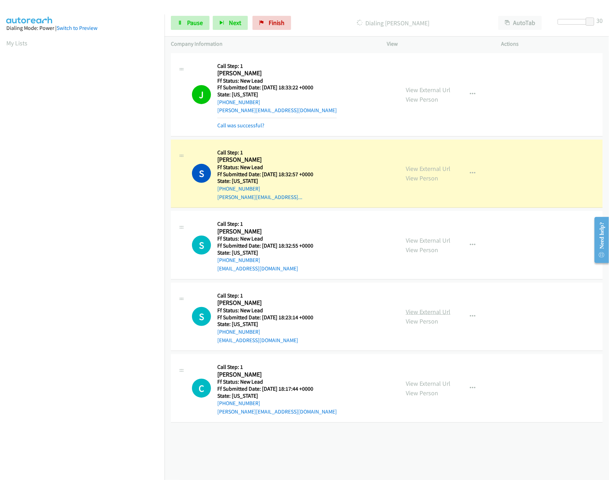
click at [421, 311] on link "View External Url" at bounding box center [427, 311] width 45 height 8
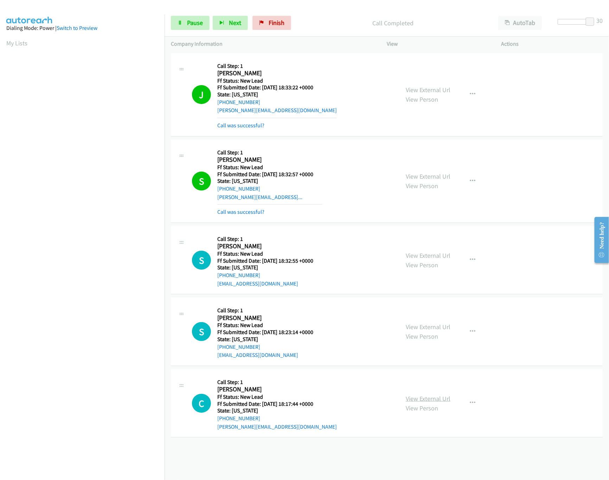
click at [429, 399] on link "View External Url" at bounding box center [427, 398] width 45 height 8
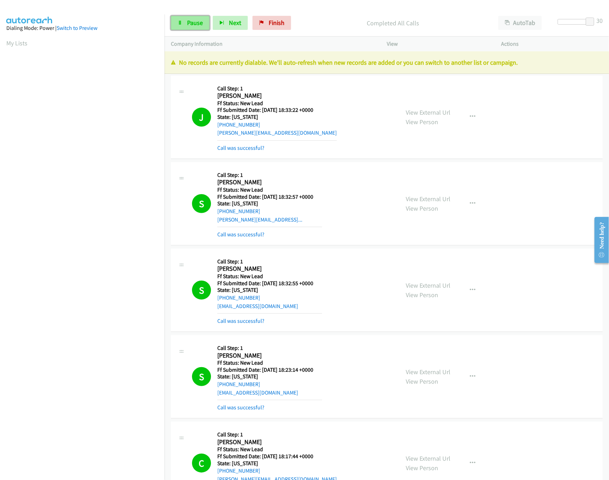
click at [189, 19] on span "Pause" at bounding box center [195, 23] width 16 height 8
click at [272, 20] on link "Finish" at bounding box center [283, 23] width 39 height 14
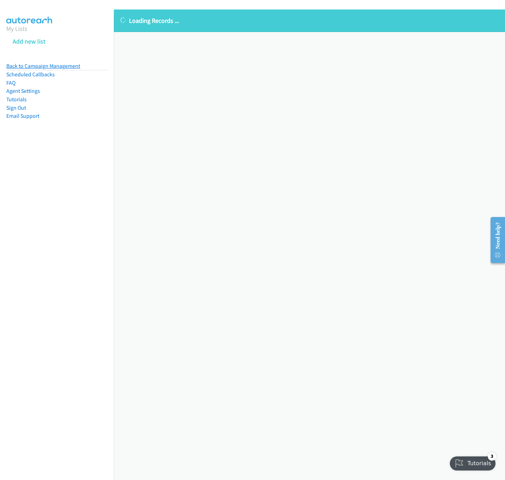
click at [51, 65] on link "Back to Campaign Management" at bounding box center [43, 66] width 74 height 7
click at [61, 65] on link "Back to Campaign Management" at bounding box center [43, 66] width 74 height 7
click at [59, 63] on link "Back to Campaign Management" at bounding box center [43, 66] width 74 height 7
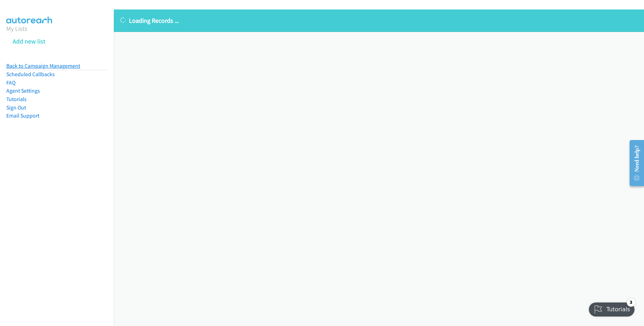
click at [76, 63] on link "Back to Campaign Management" at bounding box center [43, 66] width 74 height 7
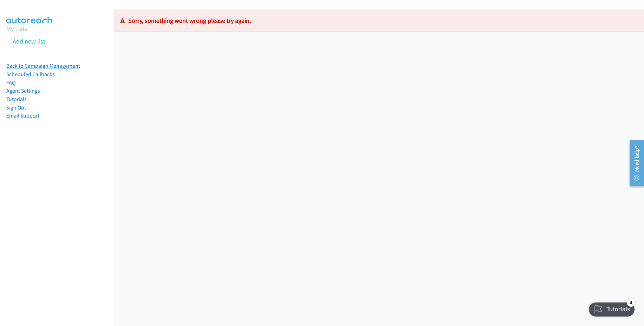
click at [42, 64] on link "Back to Campaign Management" at bounding box center [43, 66] width 74 height 7
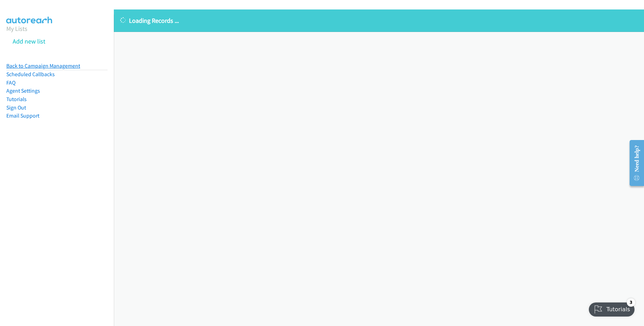
click at [74, 63] on link "Back to Campaign Management" at bounding box center [43, 66] width 74 height 7
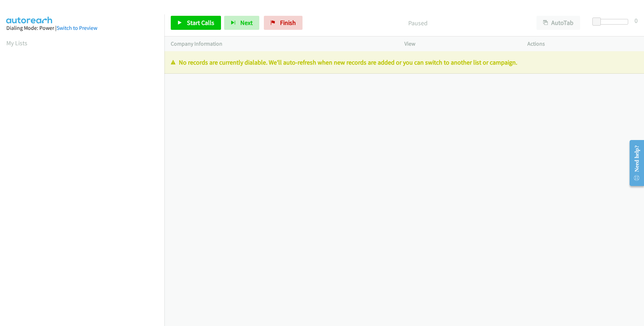
scroll to position [40, 3]
click at [292, 17] on link "Finish" at bounding box center [283, 23] width 39 height 14
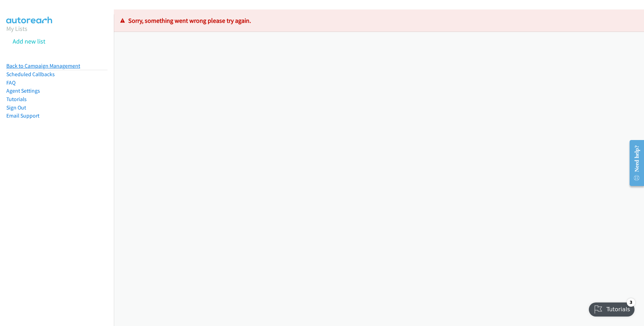
click at [51, 63] on link "Back to Campaign Management" at bounding box center [43, 66] width 74 height 7
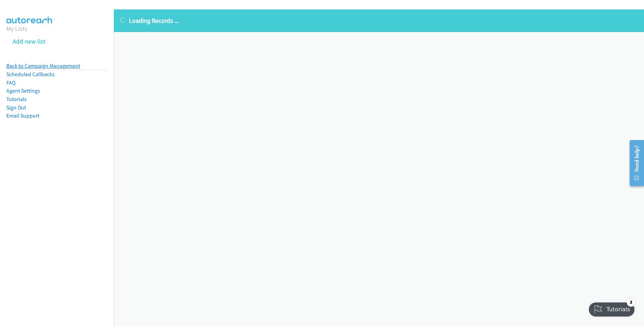
click at [46, 65] on link "Back to Campaign Management" at bounding box center [43, 66] width 74 height 7
click at [339, 152] on div "Loading Records ... Sorry, something went wrong please try again." at bounding box center [379, 167] width 530 height 317
click at [77, 69] on link "Back to Campaign Management" at bounding box center [43, 66] width 74 height 7
drag, startPoint x: 55, startPoint y: 59, endPoint x: 57, endPoint y: 64, distance: 4.9
click at [55, 59] on aside "My Lists Add new list Back to Campaign Management Scheduled Callbacks FAQ Agent…" at bounding box center [57, 82] width 114 height 137
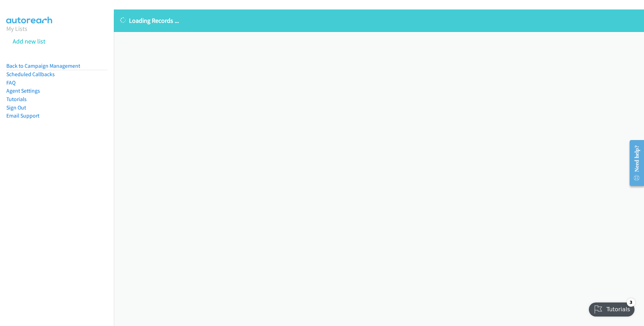
drag, startPoint x: 59, startPoint y: 64, endPoint x: 56, endPoint y: 69, distance: 5.8
click at [59, 64] on link "Back to Campaign Management" at bounding box center [43, 66] width 74 height 7
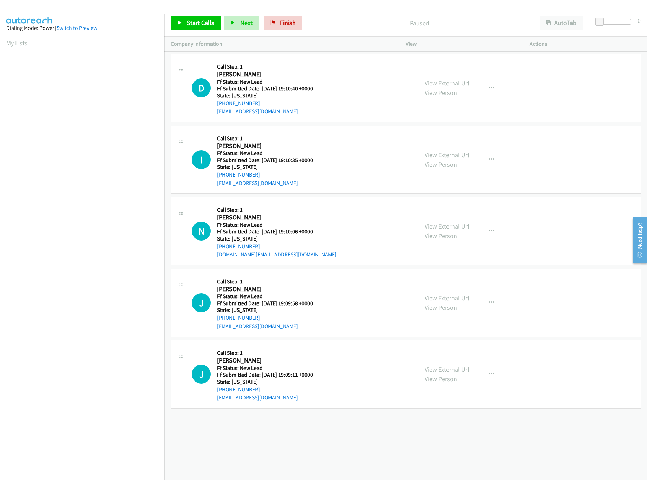
click at [445, 85] on link "View External Url" at bounding box center [447, 83] width 45 height 8
click at [184, 25] on link "Start Calls" at bounding box center [196, 23] width 50 height 14
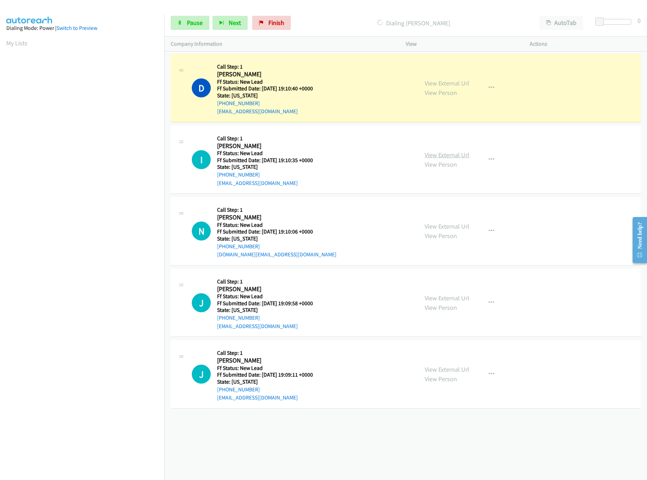
click at [427, 152] on link "View External Url" at bounding box center [447, 155] width 45 height 8
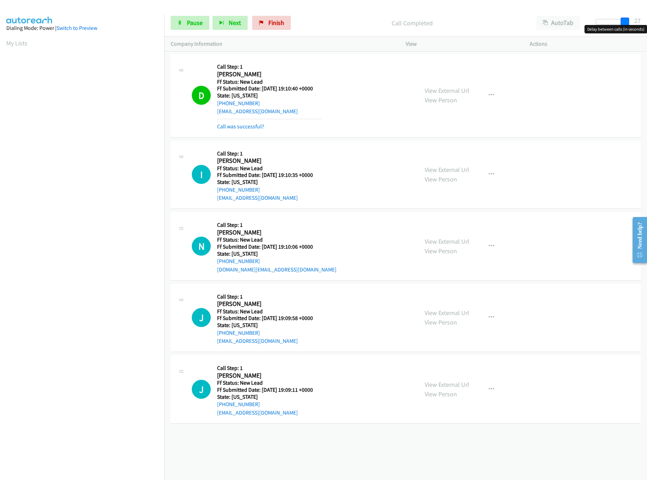
click at [628, 22] on div at bounding box center [612, 22] width 32 height 6
drag, startPoint x: 626, startPoint y: 22, endPoint x: 640, endPoint y: 22, distance: 13.7
click at [640, 22] on div "Start Calls Pause Next Finish Call Completed AutoTab AutoTab 30" at bounding box center [405, 22] width 483 height 27
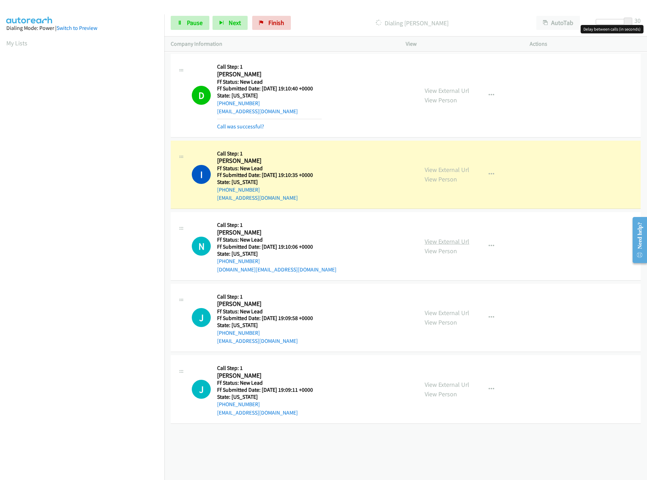
click at [433, 243] on link "View External Url" at bounding box center [447, 241] width 45 height 8
click at [173, 18] on link "Pause" at bounding box center [190, 23] width 39 height 14
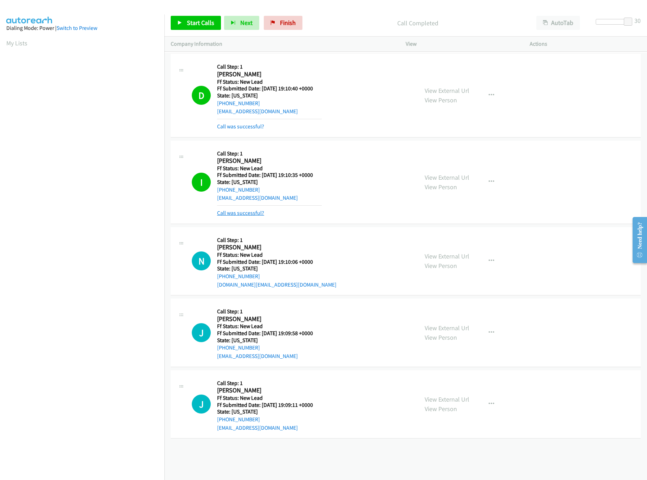
click at [239, 212] on link "Call was successful?" at bounding box center [240, 212] width 47 height 7
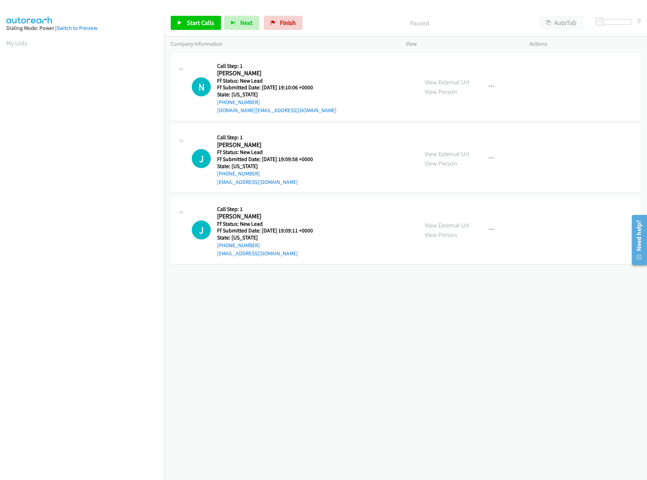
scroll to position [0, 2]
click at [193, 25] on span "Start Calls" at bounding box center [200, 23] width 27 height 8
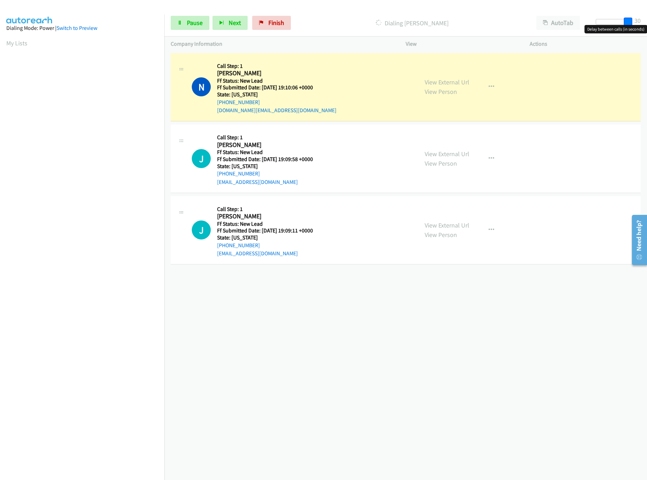
drag, startPoint x: 603, startPoint y: 19, endPoint x: 635, endPoint y: 18, distance: 32.0
click at [635, 18] on div "Start Calls Pause Next Finish Dialing Neda Zahedi AutoTab AutoTab 30" at bounding box center [405, 22] width 483 height 27
click at [451, 157] on link "View External Url" at bounding box center [447, 154] width 45 height 8
drag, startPoint x: 192, startPoint y: 33, endPoint x: 192, endPoint y: 29, distance: 3.9
click at [192, 33] on div "Start Calls Pause Next Finish Dialing Neda Zahedi AutoTab AutoTab 30" at bounding box center [405, 22] width 483 height 27
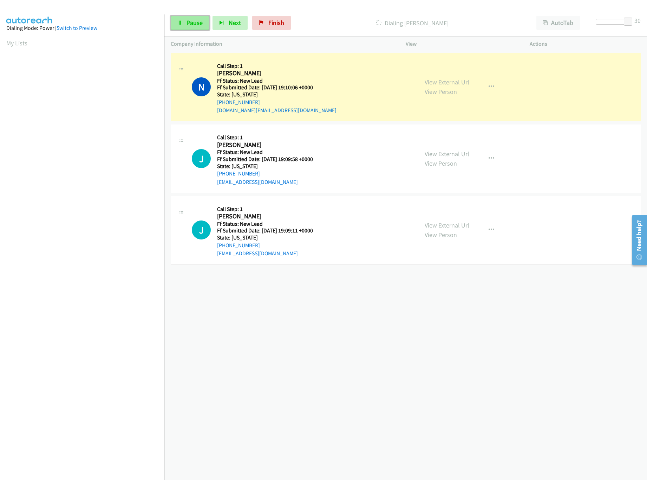
click at [192, 22] on span "Pause" at bounding box center [195, 23] width 16 height 8
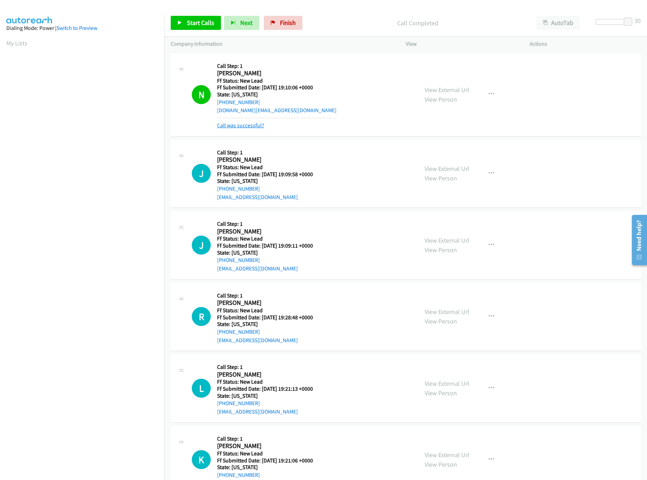
click at [255, 122] on link "Call was successful?" at bounding box center [240, 125] width 47 height 7
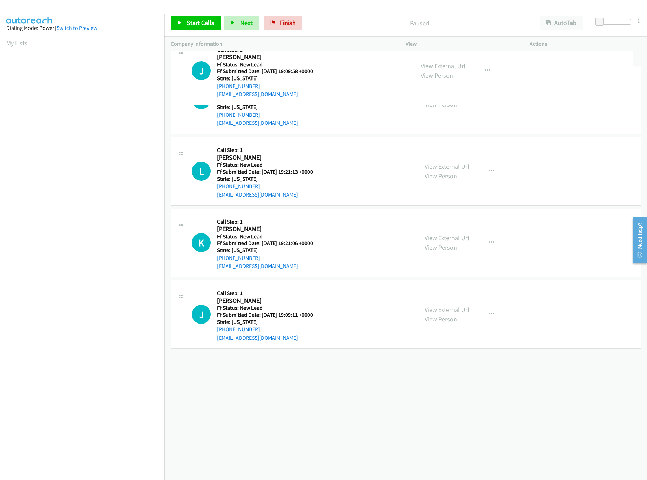
drag, startPoint x: 312, startPoint y: 306, endPoint x: 327, endPoint y: 70, distance: 236.5
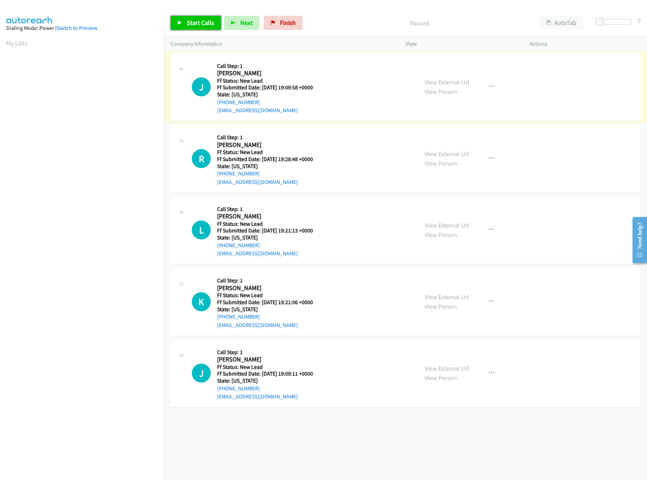
click at [211, 20] on span "Start Calls" at bounding box center [200, 23] width 27 height 8
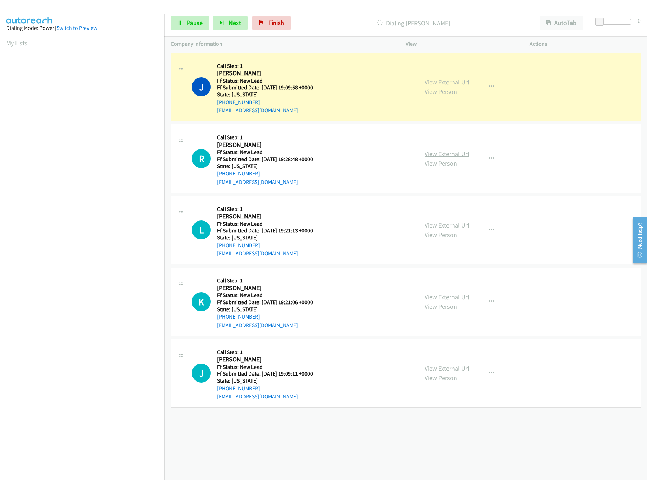
click at [455, 154] on link "View External Url" at bounding box center [447, 154] width 45 height 8
drag, startPoint x: 611, startPoint y: 24, endPoint x: 639, endPoint y: 24, distance: 27.4
click at [639, 24] on div "Start Calls Pause Next Finish Dialing Jasmine Hill AutoTab AutoTab 18" at bounding box center [405, 22] width 483 height 27
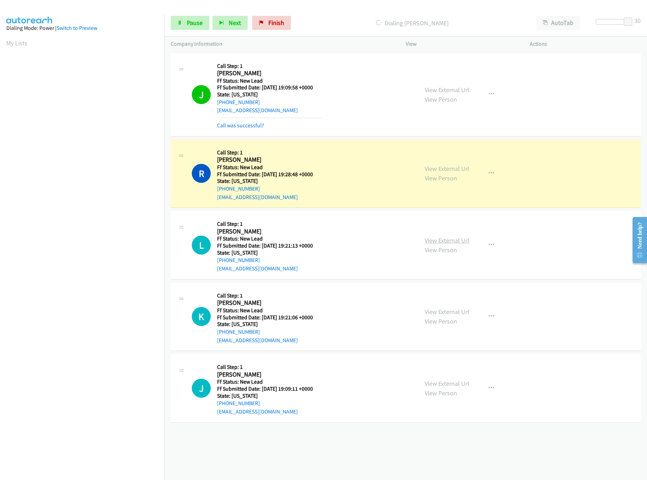
click at [441, 240] on link "View External Url" at bounding box center [447, 240] width 45 height 8
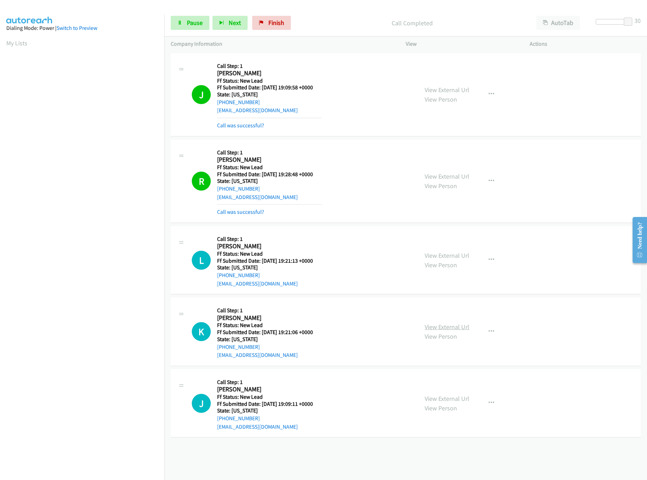
click at [449, 325] on link "View External Url" at bounding box center [447, 327] width 45 height 8
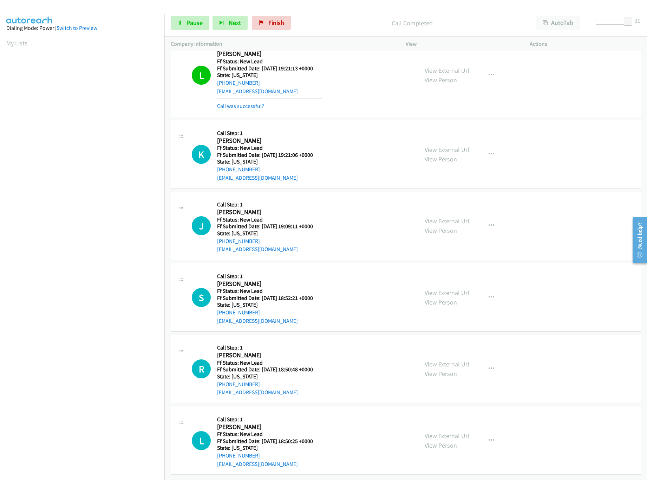
scroll to position [202, 0]
click at [439, 217] on div "View External Url View Person" at bounding box center [447, 225] width 45 height 19
click at [445, 217] on link "View External Url" at bounding box center [447, 221] width 45 height 8
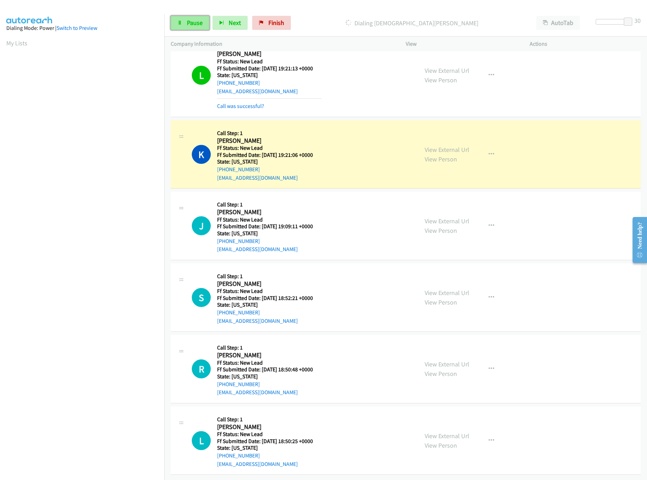
click at [201, 21] on span "Pause" at bounding box center [195, 23] width 16 height 8
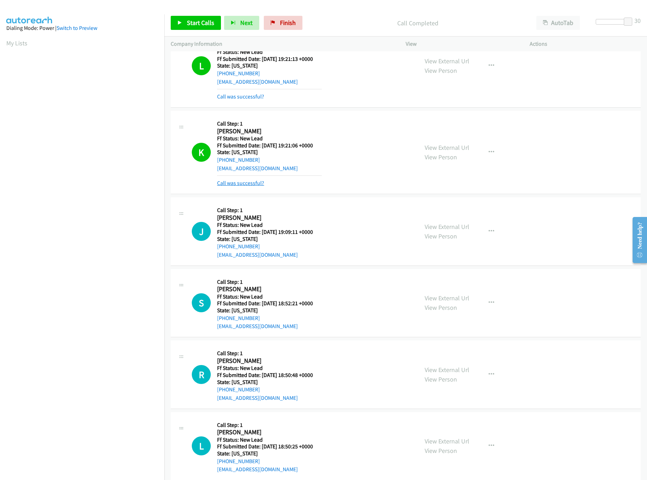
click at [248, 181] on link "Call was successful?" at bounding box center [240, 183] width 47 height 7
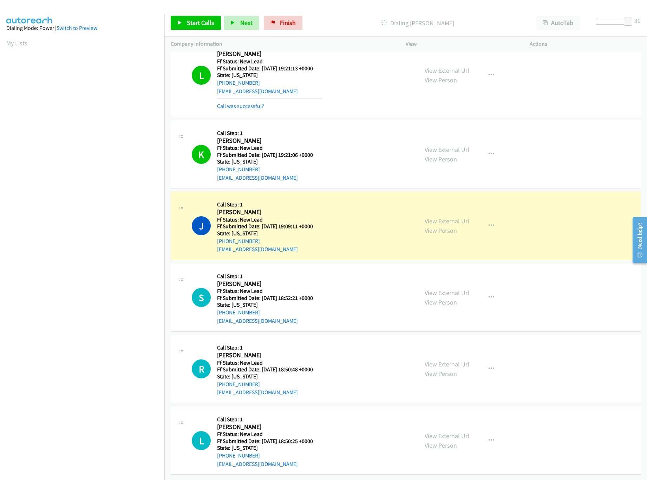
click at [344, 27] on p "Dialing Juliette Madison" at bounding box center [418, 22] width 212 height 9
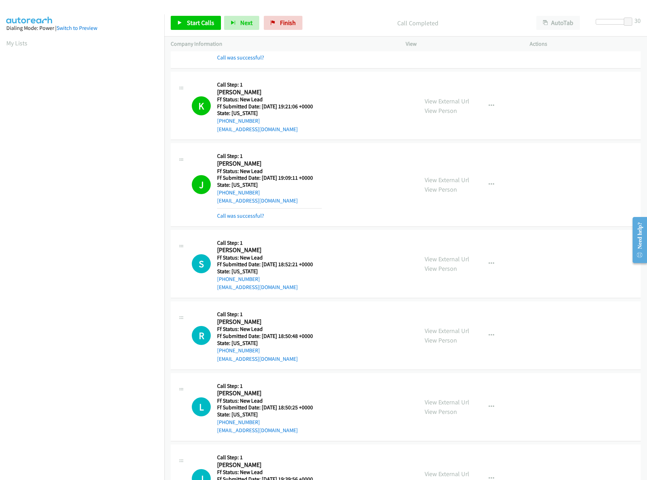
scroll to position [272, 0]
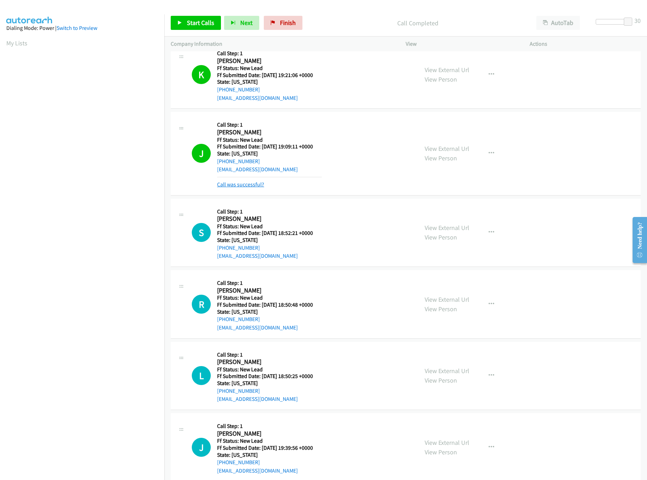
click at [255, 182] on link "Call was successful?" at bounding box center [240, 184] width 47 height 7
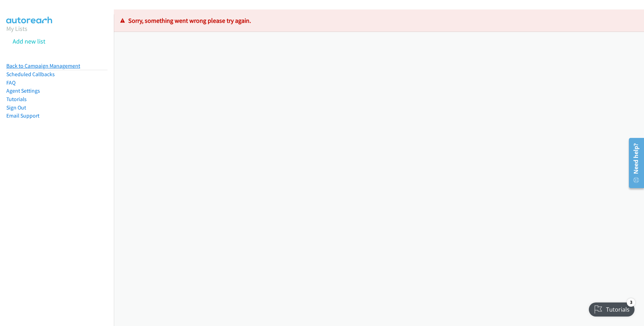
click at [50, 69] on link "Back to Campaign Management" at bounding box center [43, 66] width 74 height 7
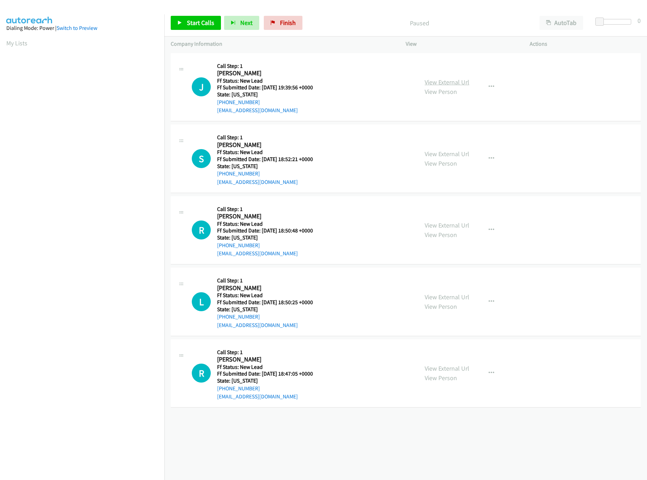
click at [461, 80] on link "View External Url" at bounding box center [447, 82] width 45 height 8
click at [189, 27] on link "Start Calls" at bounding box center [196, 23] width 50 height 14
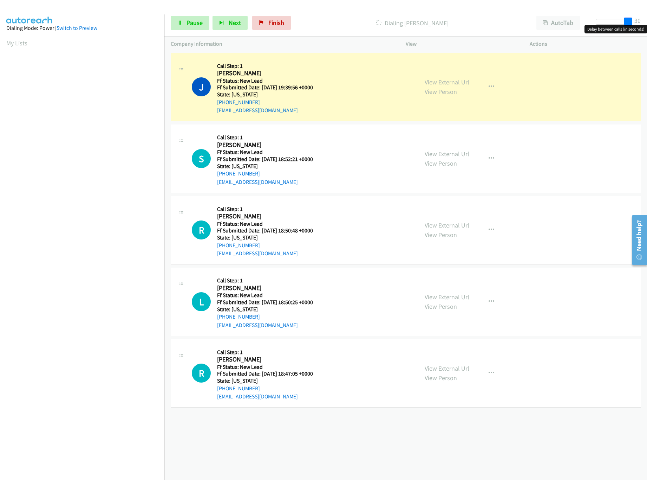
drag, startPoint x: 598, startPoint y: 20, endPoint x: 653, endPoint y: 18, distance: 55.2
click at [647, 18] on html "Start Calls Pause Next Finish Dialing Jeannine Sibley AutoTab AutoTab 30 Compan…" at bounding box center [323, 16] width 647 height 33
click at [460, 155] on link "View External Url" at bounding box center [447, 154] width 45 height 8
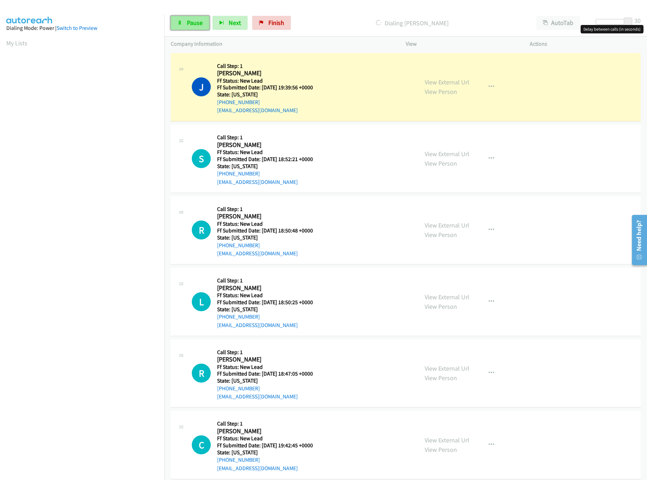
click at [191, 23] on span "Pause" at bounding box center [195, 23] width 16 height 8
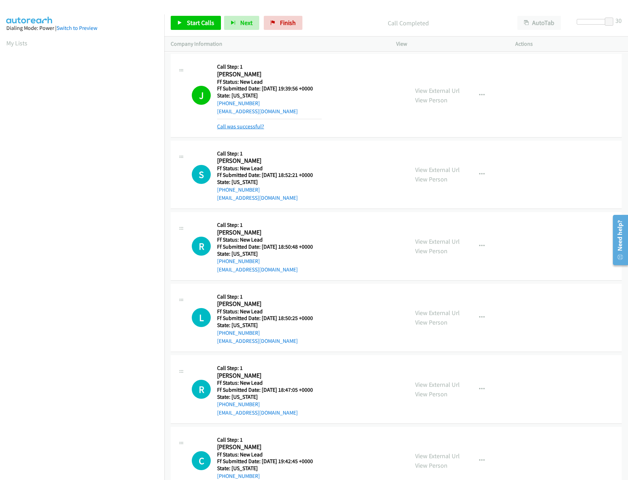
click at [252, 124] on link "Call was successful?" at bounding box center [240, 126] width 47 height 7
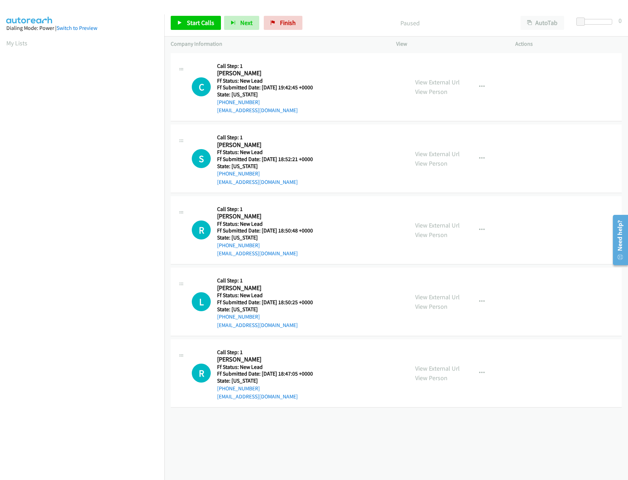
click at [290, 231] on h5 "Ff Submitted Date: [DATE] 18:50:48 +0000" at bounding box center [269, 230] width 105 height 7
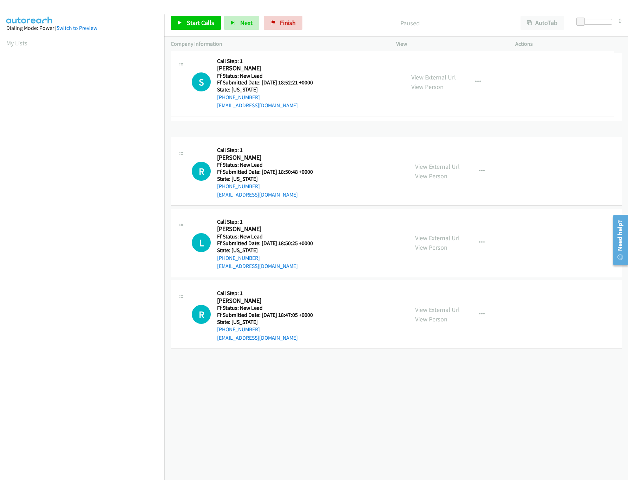
drag, startPoint x: 311, startPoint y: 173, endPoint x: 311, endPoint y: 79, distance: 93.8
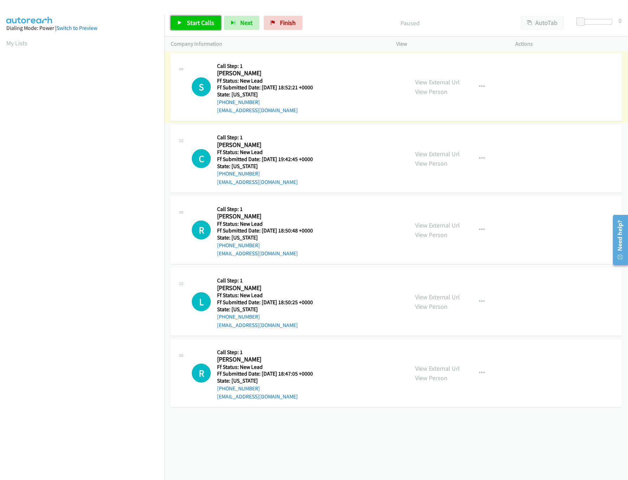
click at [207, 17] on link "Start Calls" at bounding box center [196, 23] width 50 height 14
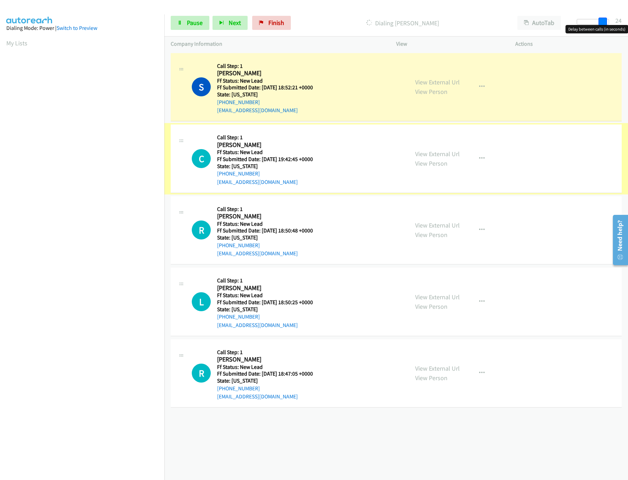
drag, startPoint x: 579, startPoint y: 20, endPoint x: 619, endPoint y: 22, distance: 40.4
click at [619, 22] on div "Start Calls Pause Next Finish Dialing Sandy Suesue AutoTab AutoTab 24" at bounding box center [396, 22] width 464 height 27
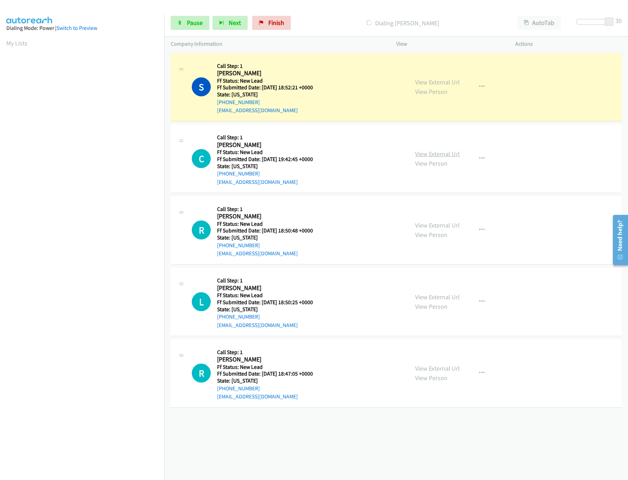
click at [429, 155] on link "View External Url" at bounding box center [437, 154] width 45 height 8
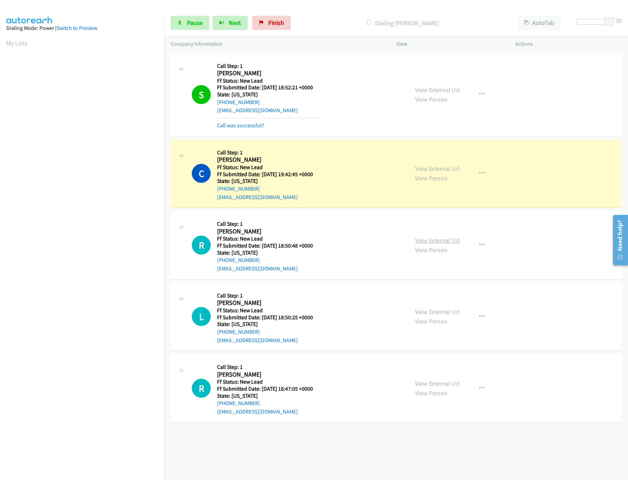
click at [437, 239] on link "View External Url" at bounding box center [437, 240] width 45 height 8
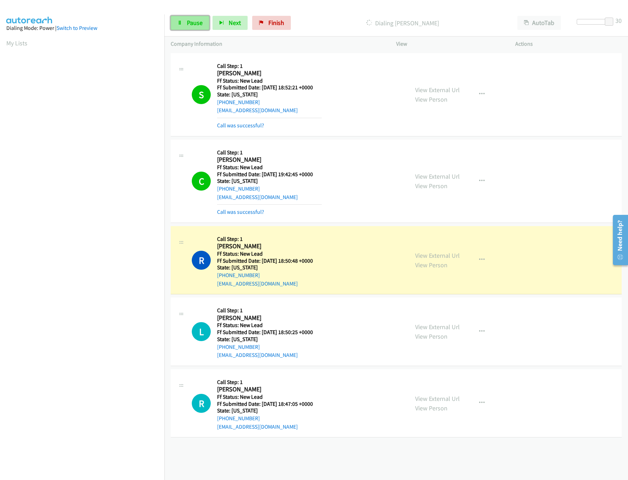
click at [199, 22] on span "Pause" at bounding box center [195, 23] width 16 height 8
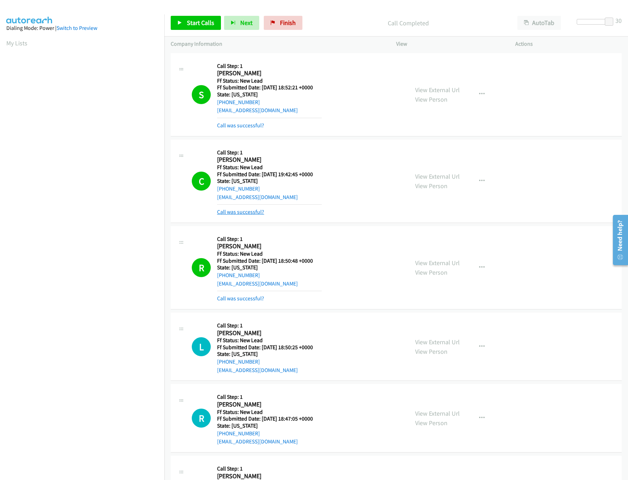
click at [249, 212] on link "Call was successful?" at bounding box center [240, 211] width 47 height 7
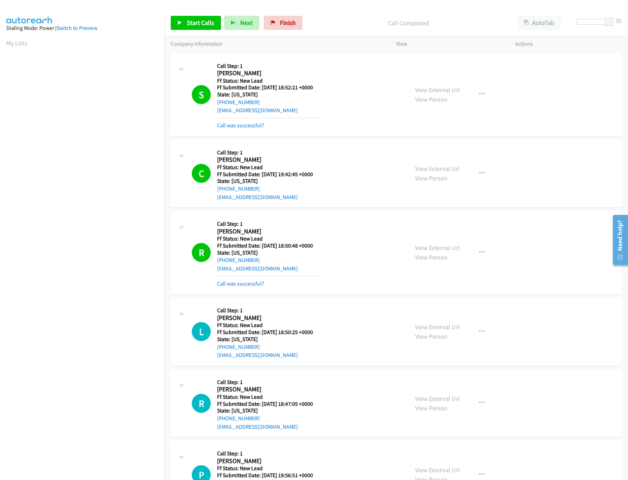
scroll to position [70, 0]
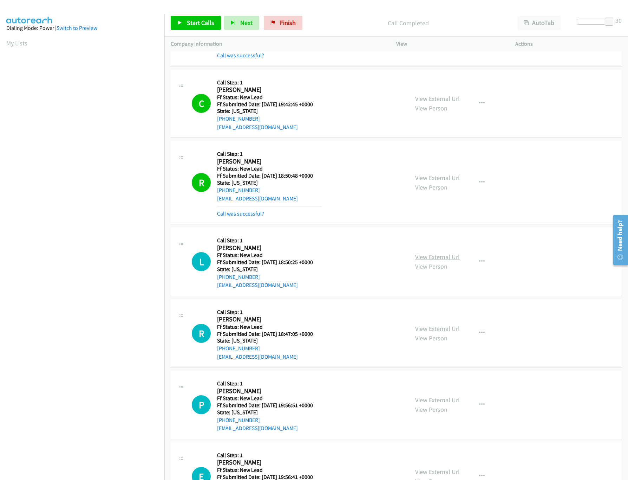
click at [435, 261] on link "View External Url" at bounding box center [437, 257] width 45 height 8
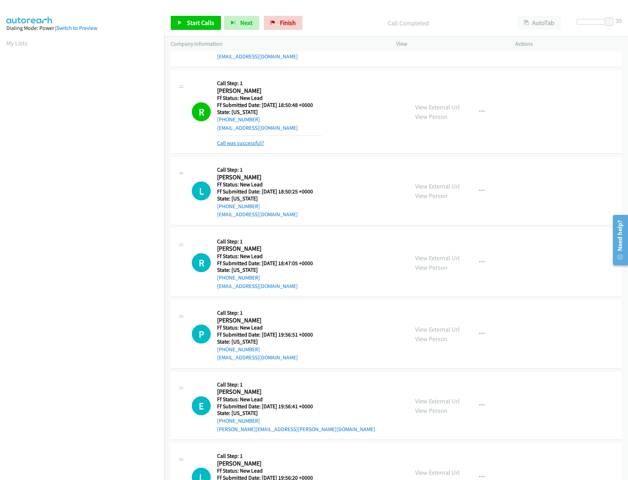
click at [236, 142] on link "Call was successful?" at bounding box center [240, 142] width 47 height 7
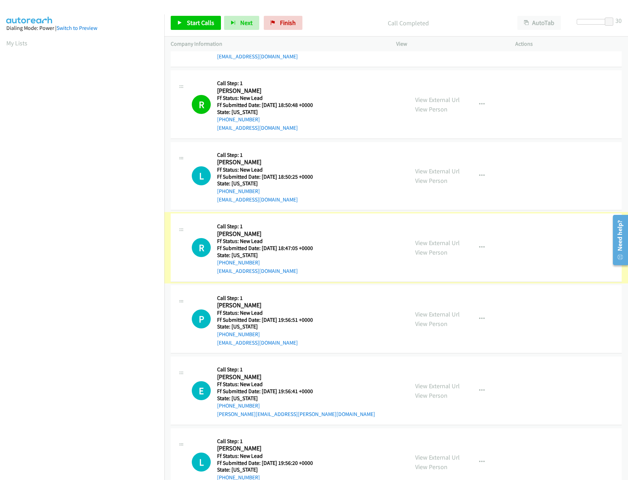
click at [428, 245] on link "View External Url" at bounding box center [437, 243] width 45 height 8
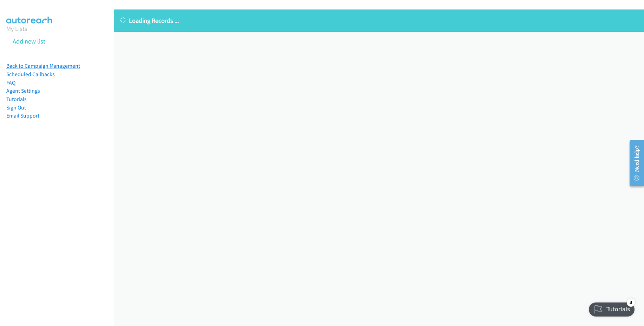
click at [30, 64] on link "Back to Campaign Management" at bounding box center [43, 66] width 74 height 7
click at [67, 67] on link "Back to Campaign Management" at bounding box center [43, 66] width 74 height 7
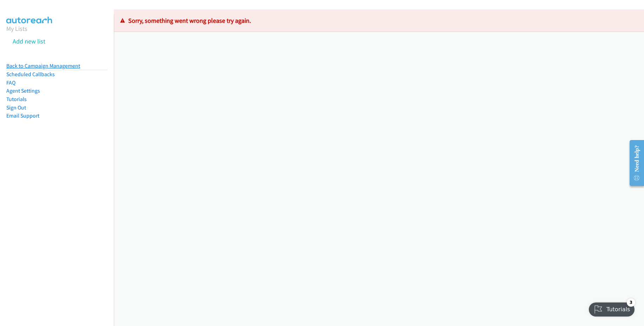
click at [63, 66] on link "Back to Campaign Management" at bounding box center [43, 66] width 74 height 7
click at [61, 64] on link "Back to Campaign Management" at bounding box center [43, 66] width 74 height 7
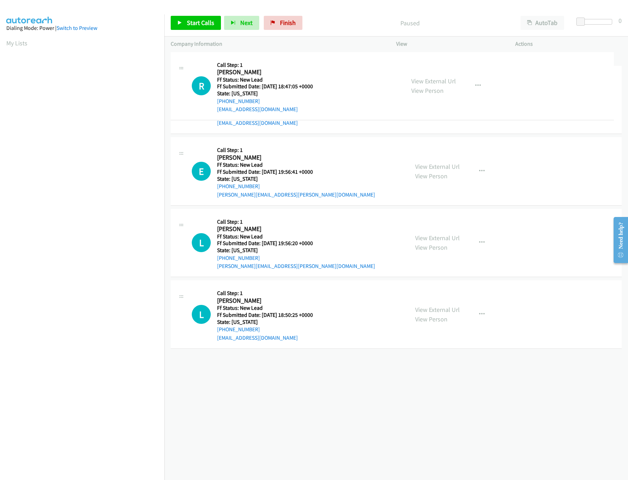
drag, startPoint x: 310, startPoint y: 370, endPoint x: 346, endPoint y: 82, distance: 290.0
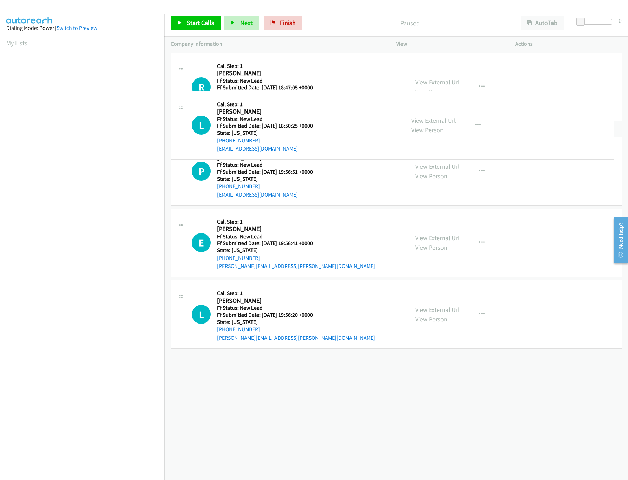
drag, startPoint x: 316, startPoint y: 376, endPoint x: 319, endPoint y: 128, distance: 248.4
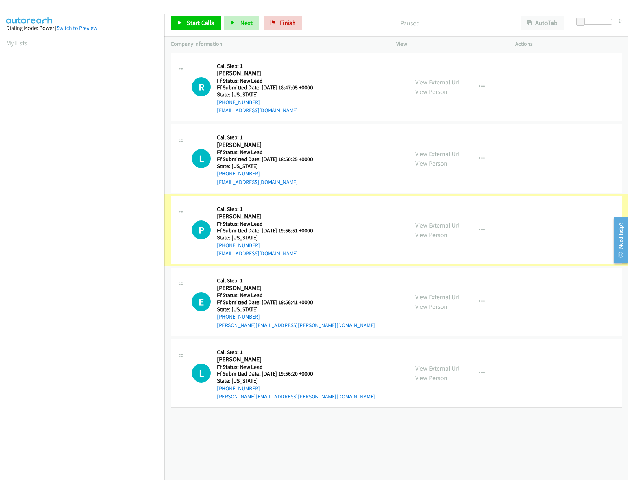
click at [420, 224] on link "View External Url" at bounding box center [437, 225] width 45 height 8
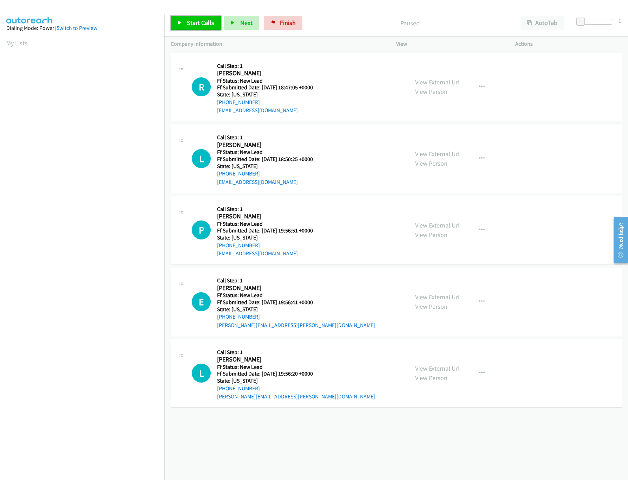
click at [205, 22] on span "Start Calls" at bounding box center [200, 23] width 27 height 8
drag, startPoint x: 578, startPoint y: 22, endPoint x: 600, endPoint y: 25, distance: 21.9
click at [600, 25] on body "Start Calls Pause Next Finish Started AutoTab AutoTab 20 Company Information In…" at bounding box center [314, 16] width 628 height 33
drag, startPoint x: 600, startPoint y: 20, endPoint x: 594, endPoint y: 21, distance: 6.0
click at [594, 21] on span at bounding box center [592, 22] width 8 height 8
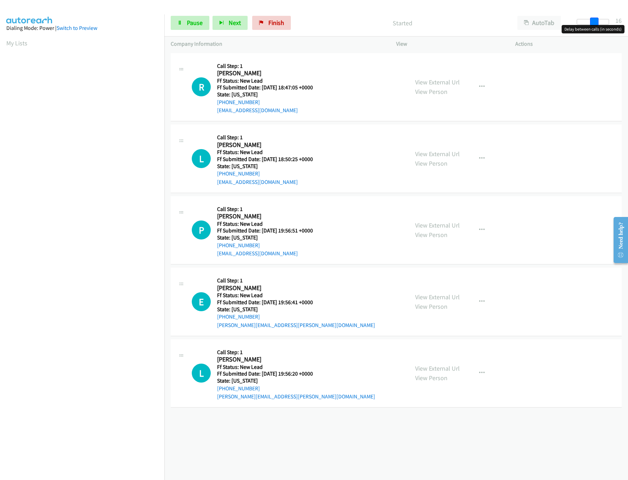
click at [596, 21] on span at bounding box center [594, 22] width 8 height 8
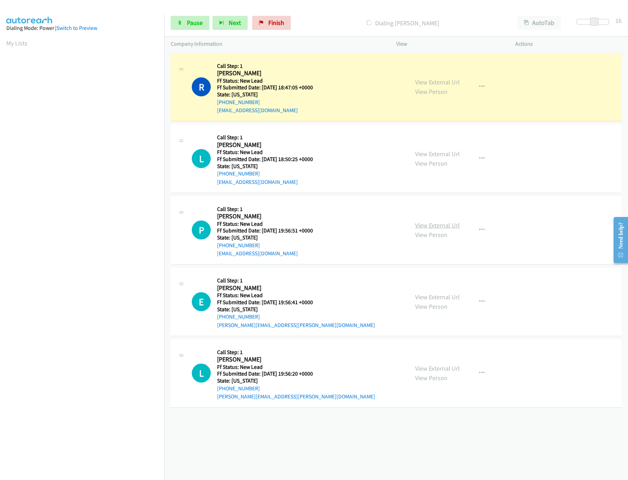
click at [449, 225] on link "View External Url" at bounding box center [437, 225] width 45 height 8
click at [428, 298] on link "View External Url" at bounding box center [437, 297] width 45 height 8
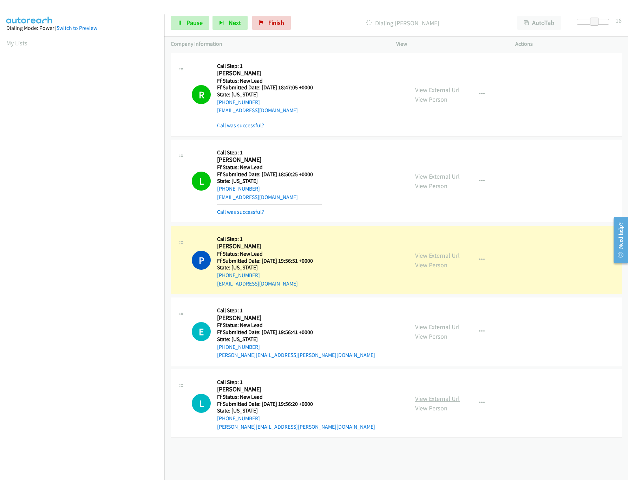
click at [436, 402] on link "View External Url" at bounding box center [437, 398] width 45 height 8
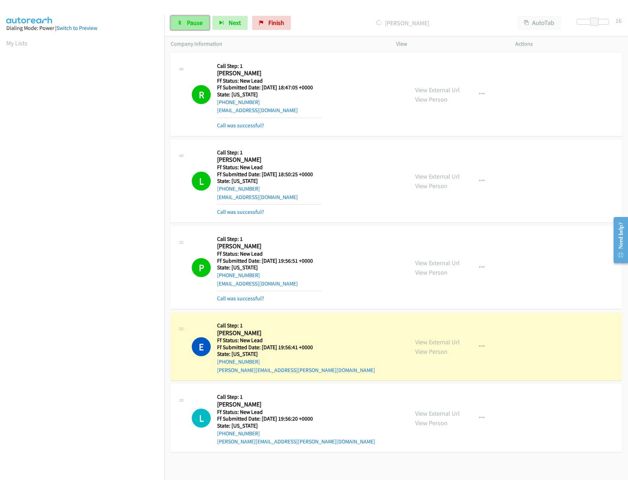
click at [183, 22] on link "Pause" at bounding box center [190, 23] width 39 height 14
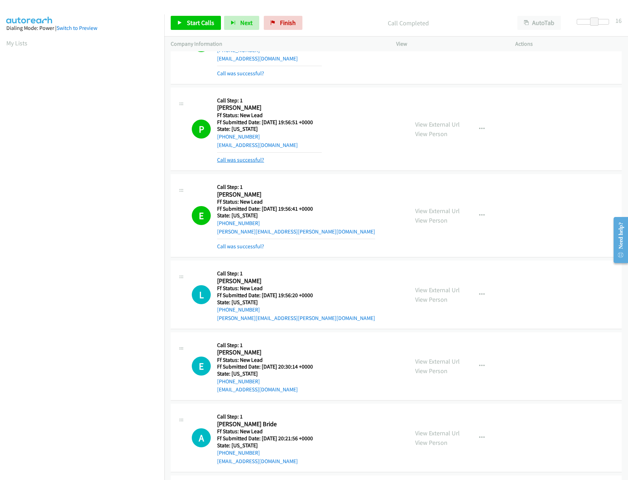
scroll to position [211, 0]
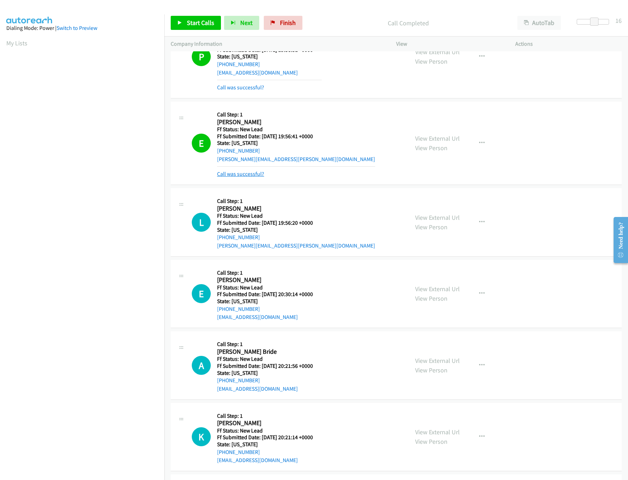
click at [242, 174] on link "Call was successful?" at bounding box center [240, 173] width 47 height 7
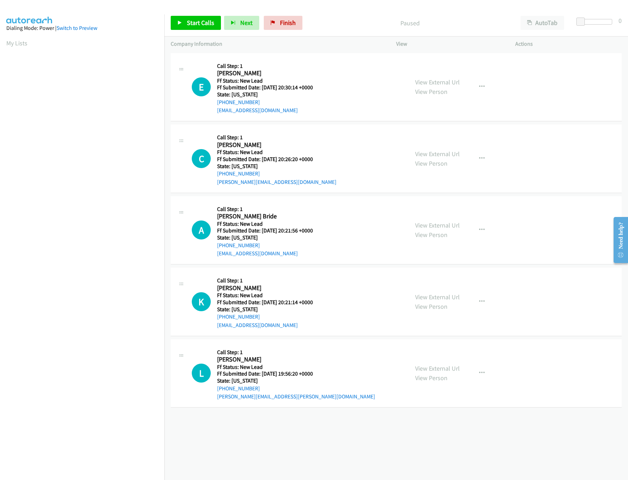
click at [296, 437] on div "+1 415-964-1034 Call failed - Please reload the list and try again The Callbar …" at bounding box center [396, 265] width 464 height 428
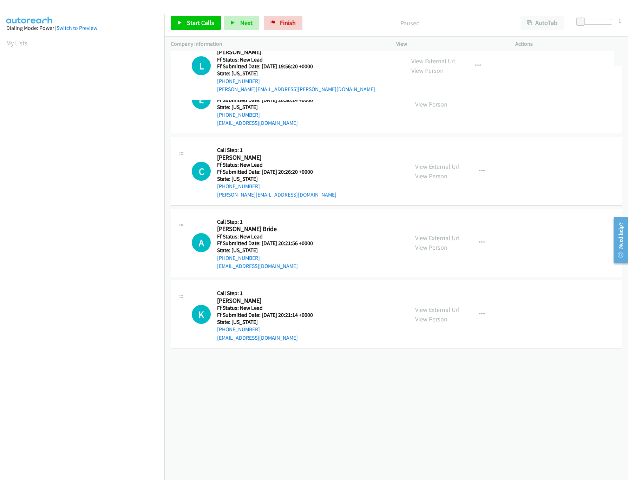
drag, startPoint x: 278, startPoint y: 365, endPoint x: 307, endPoint y: 56, distance: 309.8
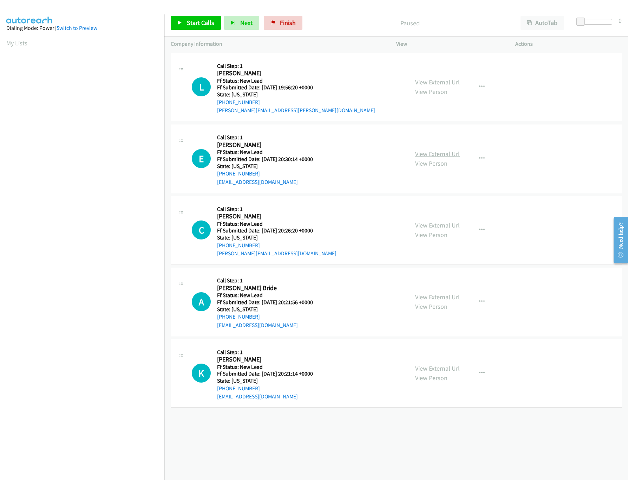
click at [440, 151] on link "View External Url" at bounding box center [437, 154] width 45 height 8
click at [197, 25] on span "Start Calls" at bounding box center [200, 23] width 27 height 8
click at [355, 453] on div "+1 415-964-1034 Call failed - Please reload the list and try again The Callbar …" at bounding box center [396, 265] width 464 height 428
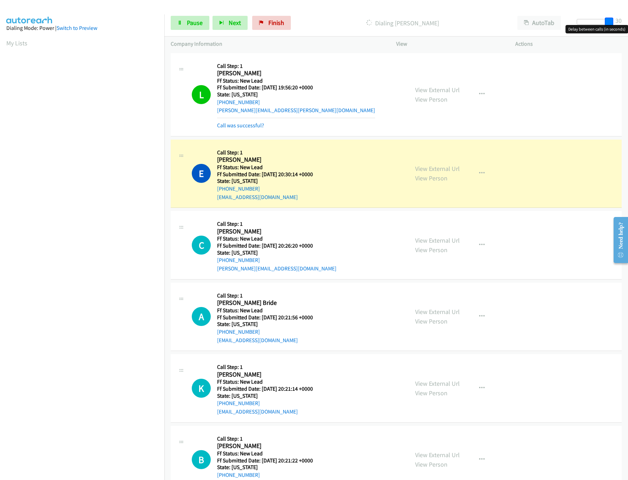
drag, startPoint x: 582, startPoint y: 17, endPoint x: 634, endPoint y: 22, distance: 52.3
click at [628, 22] on html "Start Calls Pause Next Finish Dialing Eva Bramwell AutoTab AutoTab 30 Company I…" at bounding box center [314, 16] width 628 height 33
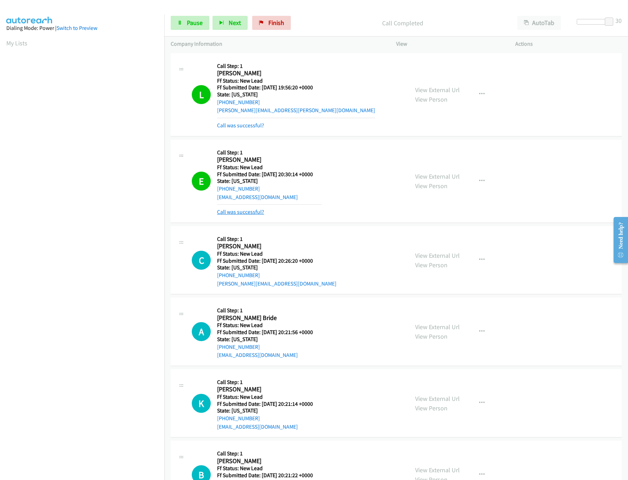
click at [250, 210] on link "Call was successful?" at bounding box center [240, 211] width 47 height 7
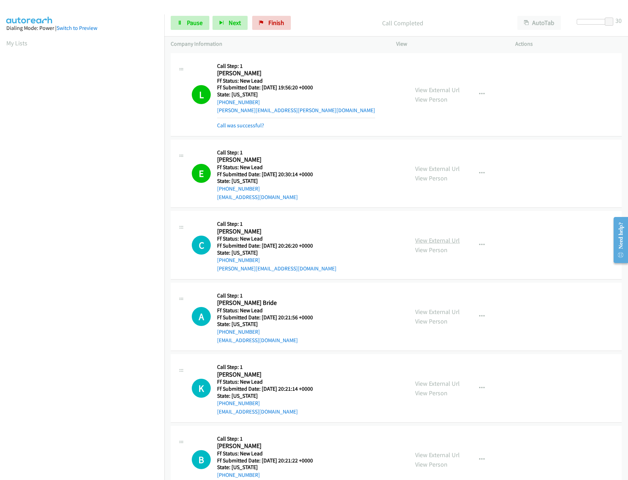
click at [441, 241] on link "View External Url" at bounding box center [437, 240] width 45 height 8
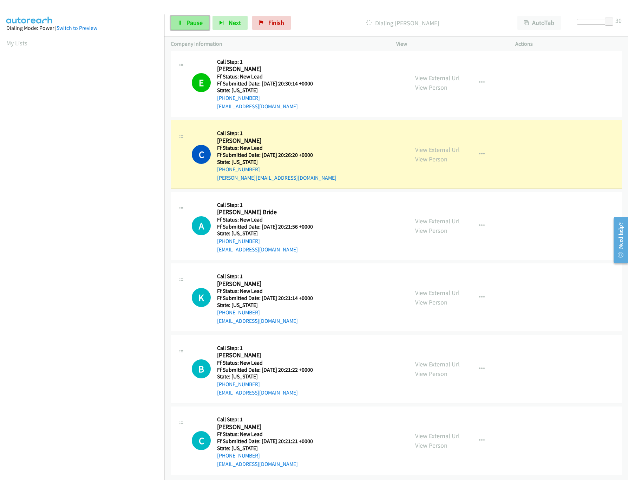
click at [180, 20] on link "Pause" at bounding box center [190, 23] width 39 height 14
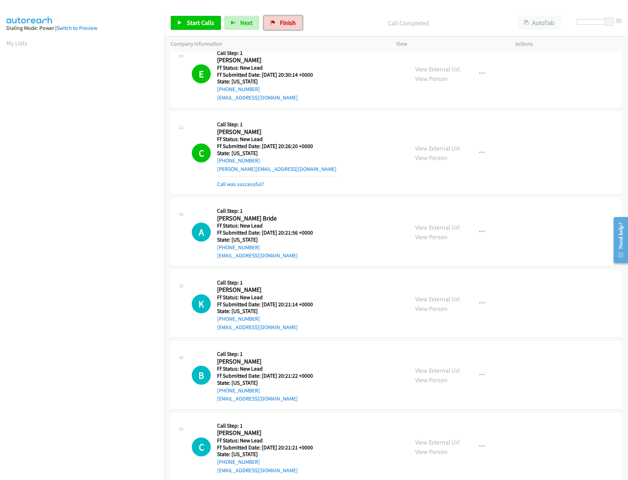
drag, startPoint x: 287, startPoint y: 26, endPoint x: 341, endPoint y: 40, distance: 55.7
click at [287, 26] on span "Finish" at bounding box center [288, 23] width 16 height 8
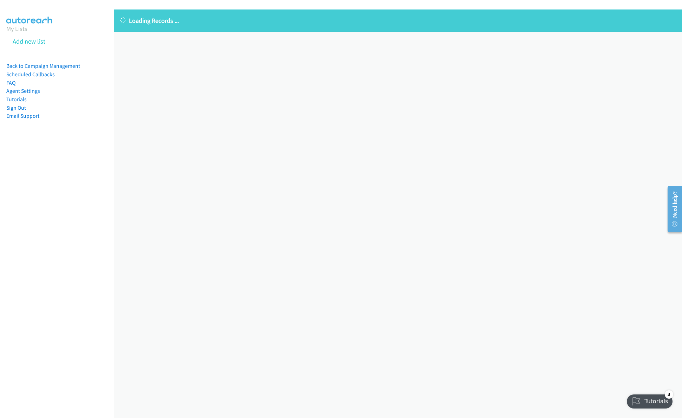
click at [255, 82] on div "Loading Records ... Sorry, something went wrong please try again." at bounding box center [398, 213] width 568 height 408
click at [240, 184] on div "Loading Records ... Sorry, something went wrong please try again." at bounding box center [398, 213] width 568 height 408
click at [313, 284] on div "Loading Records ... Sorry, something went wrong please try again." at bounding box center [398, 213] width 568 height 408
click at [74, 62] on li "Back to Campaign Management" at bounding box center [56, 66] width 101 height 9
click at [72, 66] on link "Back to Campaign Management" at bounding box center [43, 66] width 74 height 7
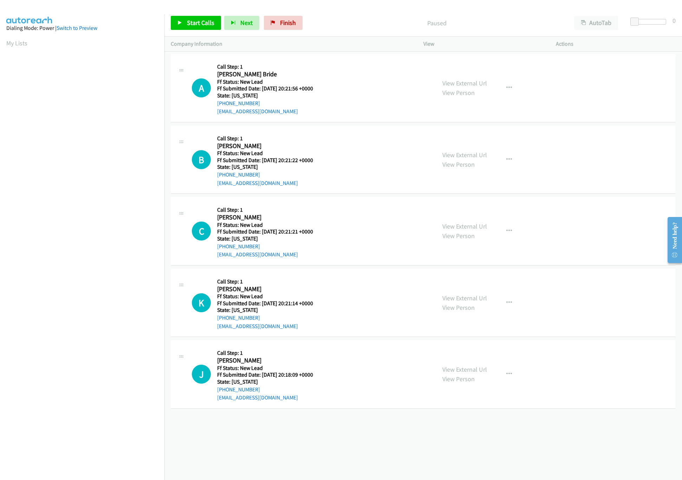
drag, startPoint x: 469, startPoint y: 85, endPoint x: 443, endPoint y: 65, distance: 33.4
click at [469, 85] on link "View External Url" at bounding box center [464, 83] width 45 height 8
click at [284, 21] on span "Finish" at bounding box center [288, 23] width 16 height 8
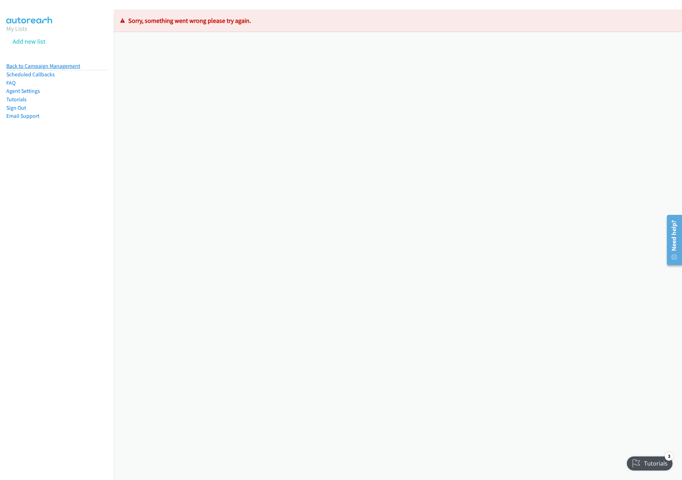
click at [45, 66] on link "Back to Campaign Management" at bounding box center [43, 66] width 74 height 7
click at [44, 69] on li "Back to Campaign Management" at bounding box center [56, 66] width 101 height 9
click at [45, 67] on link "Back to Campaign Management" at bounding box center [43, 66] width 74 height 7
click at [67, 67] on link "Back to Campaign Management" at bounding box center [43, 66] width 74 height 7
